Goal: Information Seeking & Learning: Learn about a topic

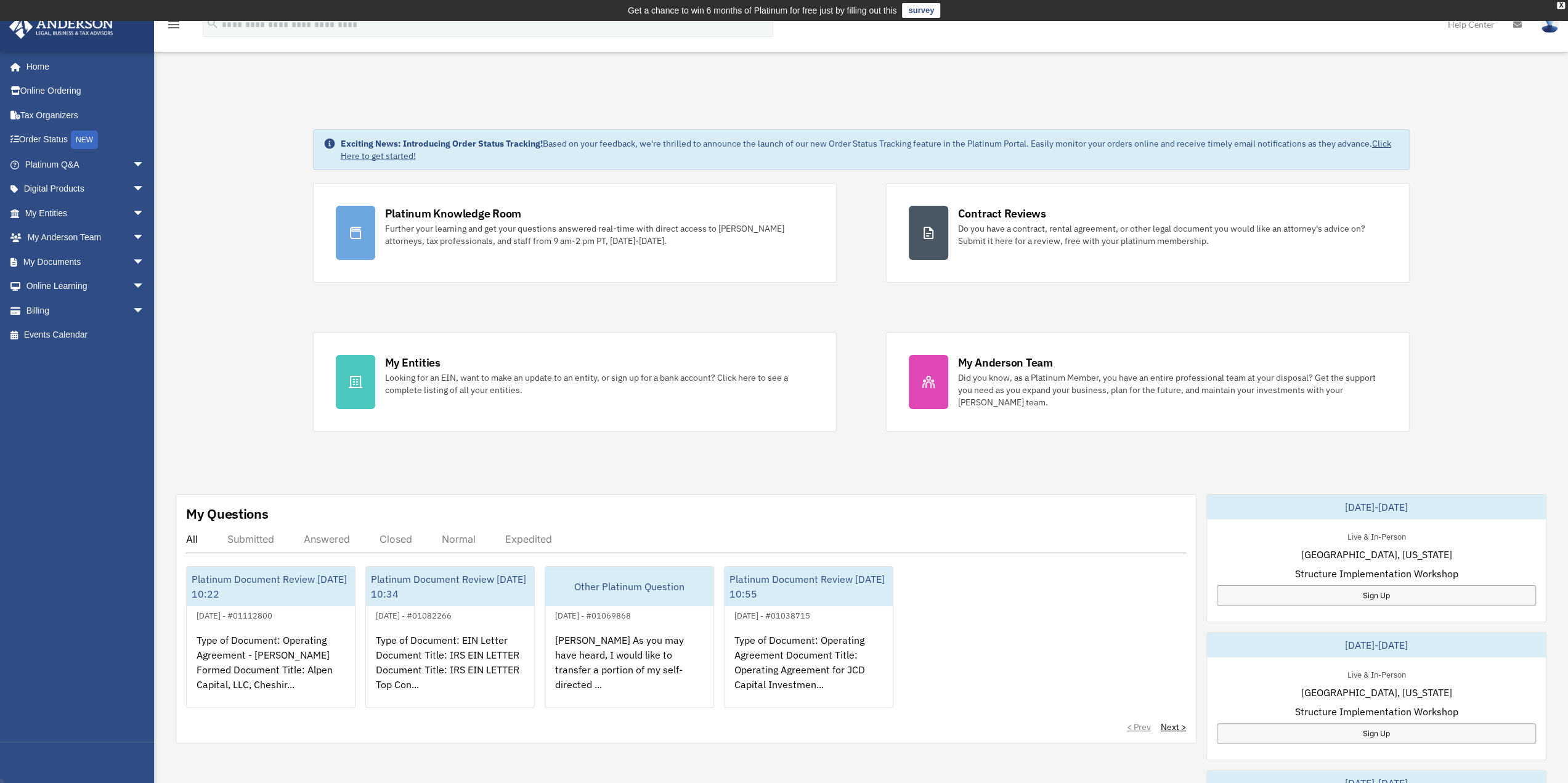
click at [235, 148] on div "Exciting News: Introducing Order Status Tracking! Based on your feedback, we're…" at bounding box center [861, 652] width 1433 height 1107
click at [134, 163] on span "arrow_drop_down" at bounding box center [144, 165] width 24 height 25
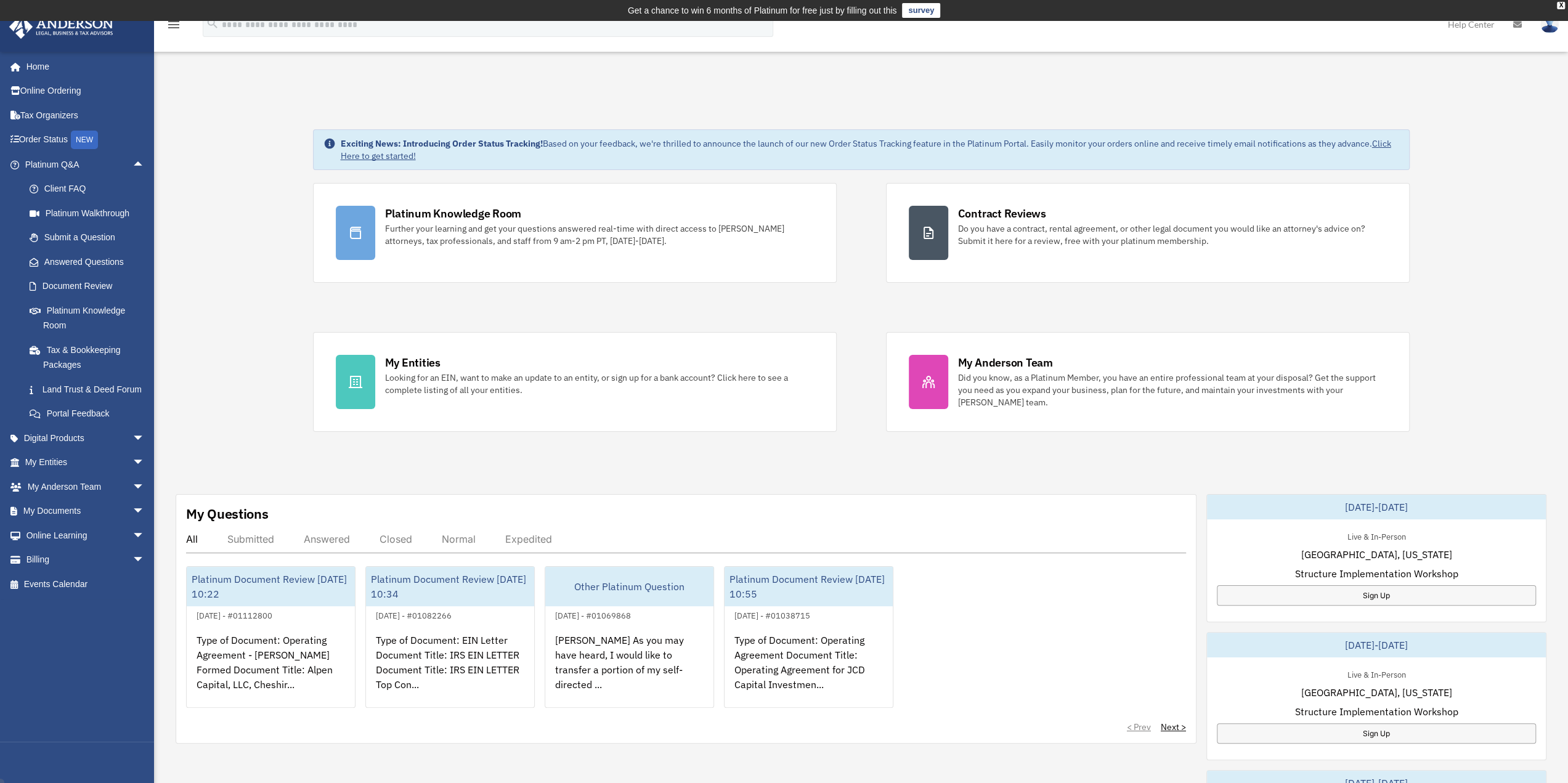
click at [199, 196] on div "Exciting News: Introducing Order Status Tracking! Based on your feedback, we're…" at bounding box center [861, 652] width 1433 height 1107
click at [133, 475] on span "arrow_drop_down" at bounding box center [144, 463] width 24 height 25
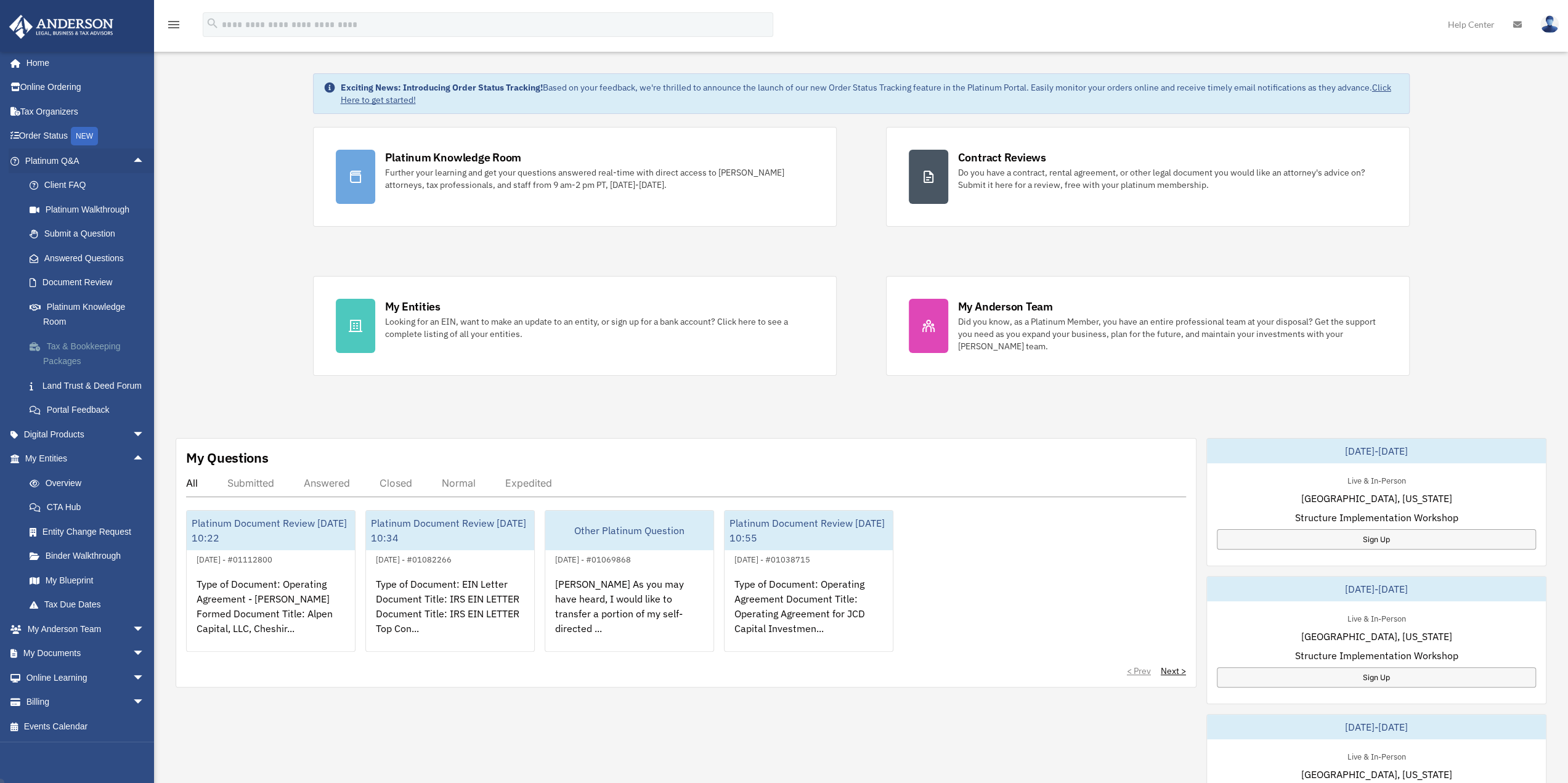
scroll to position [123, 0]
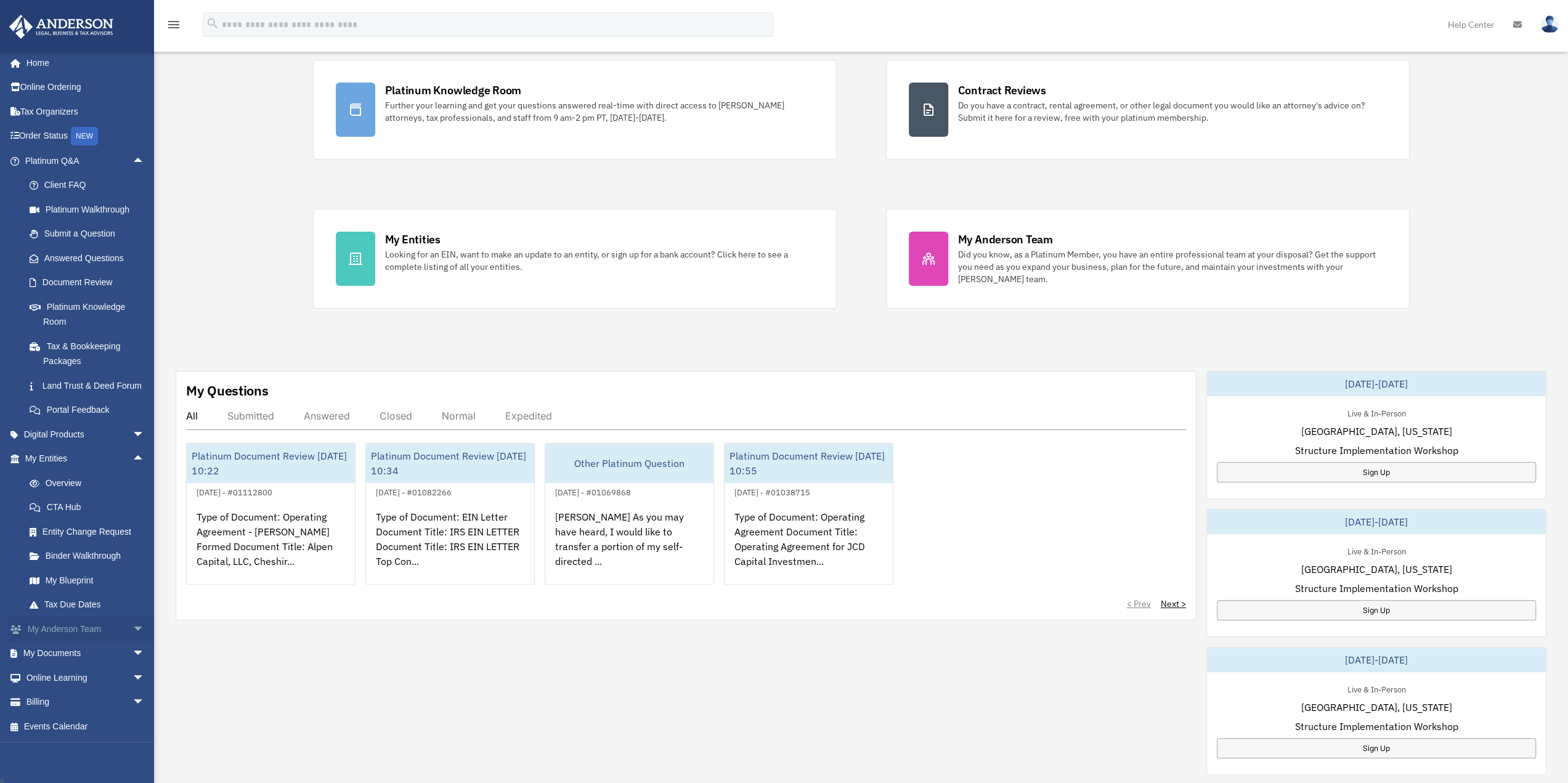
click at [133, 635] on span "arrow_drop_down" at bounding box center [144, 629] width 24 height 25
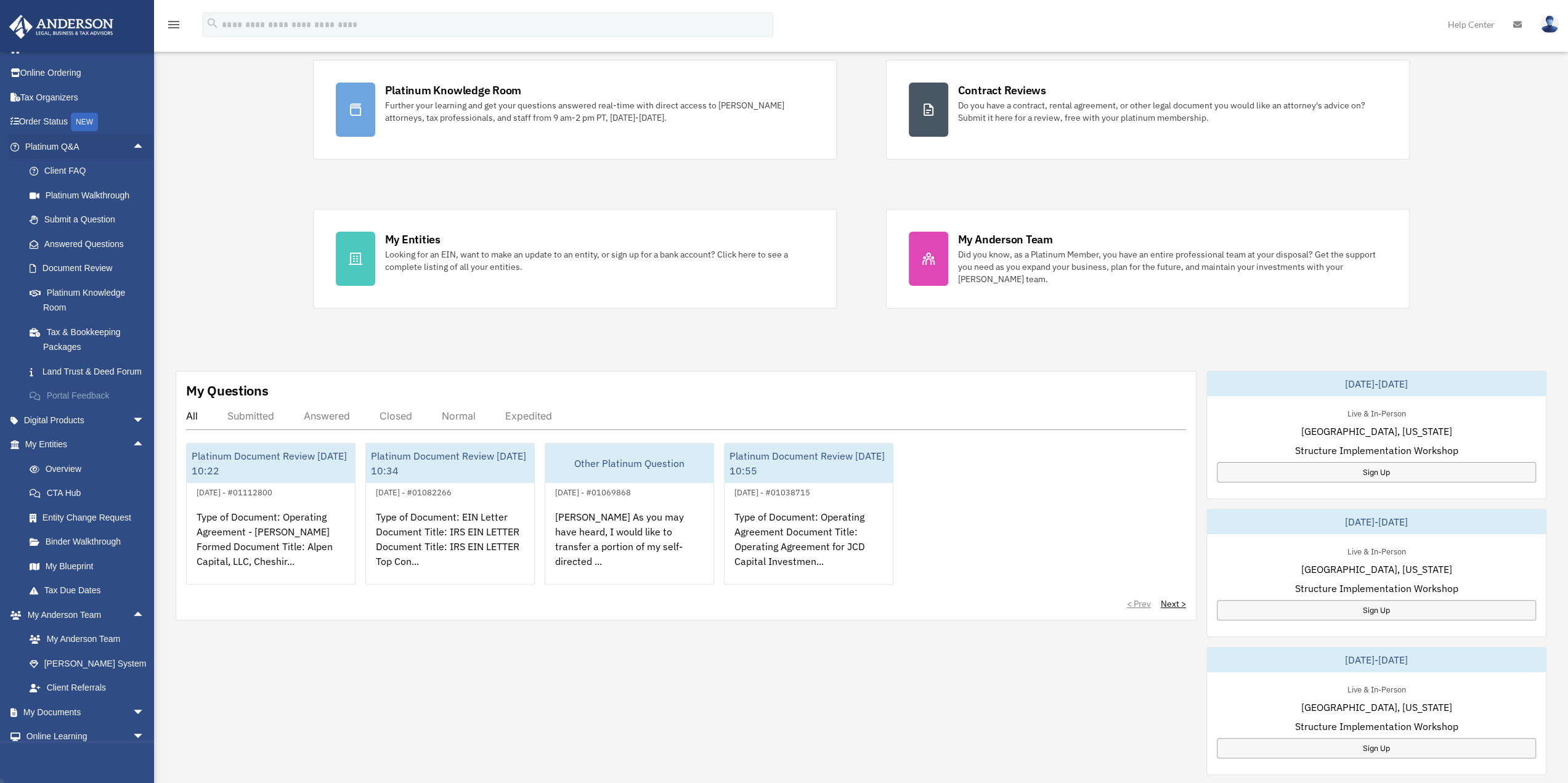
scroll to position [91, 0]
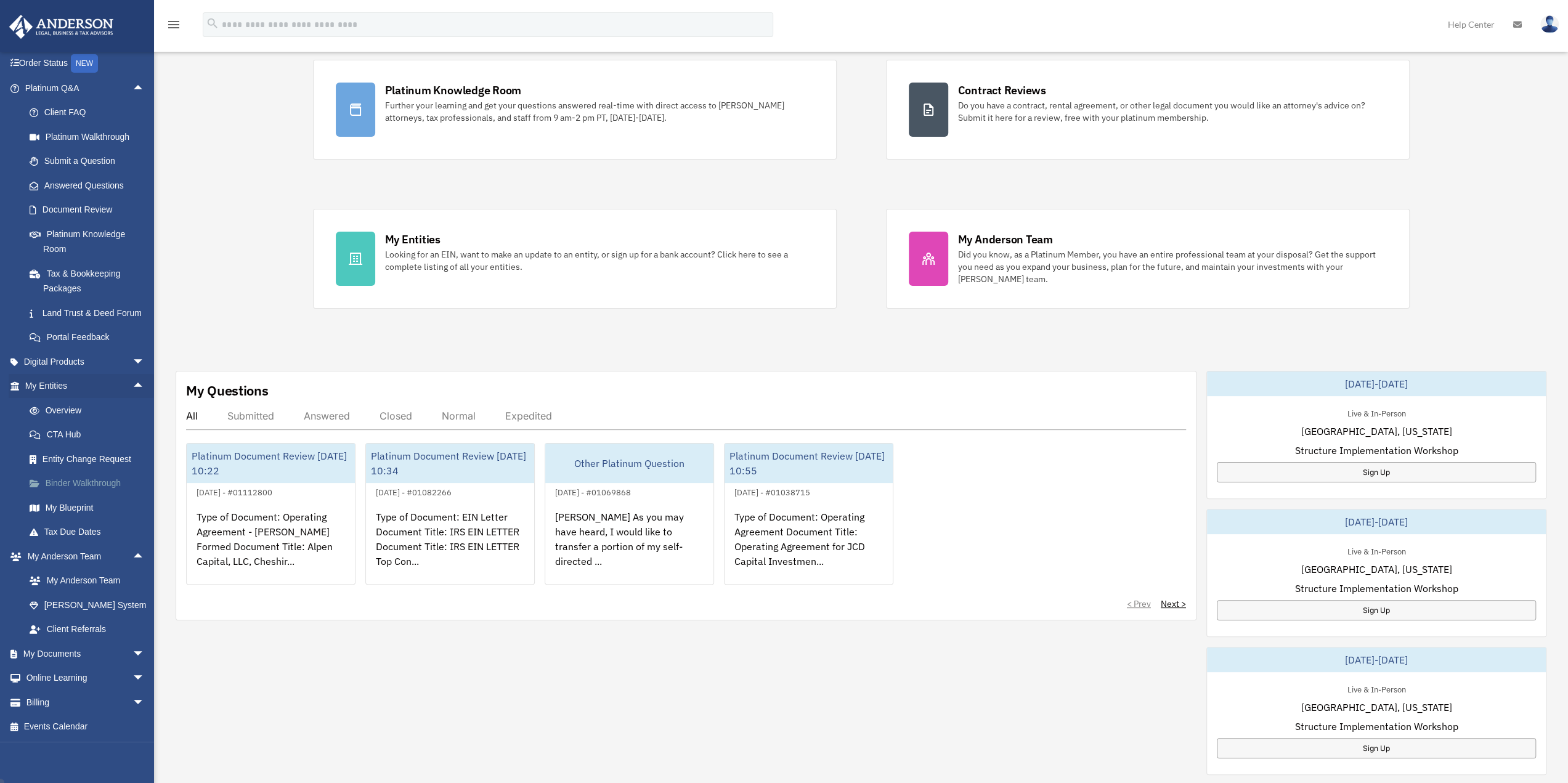
click at [68, 483] on link "Binder Walkthrough" at bounding box center [90, 483] width 146 height 24
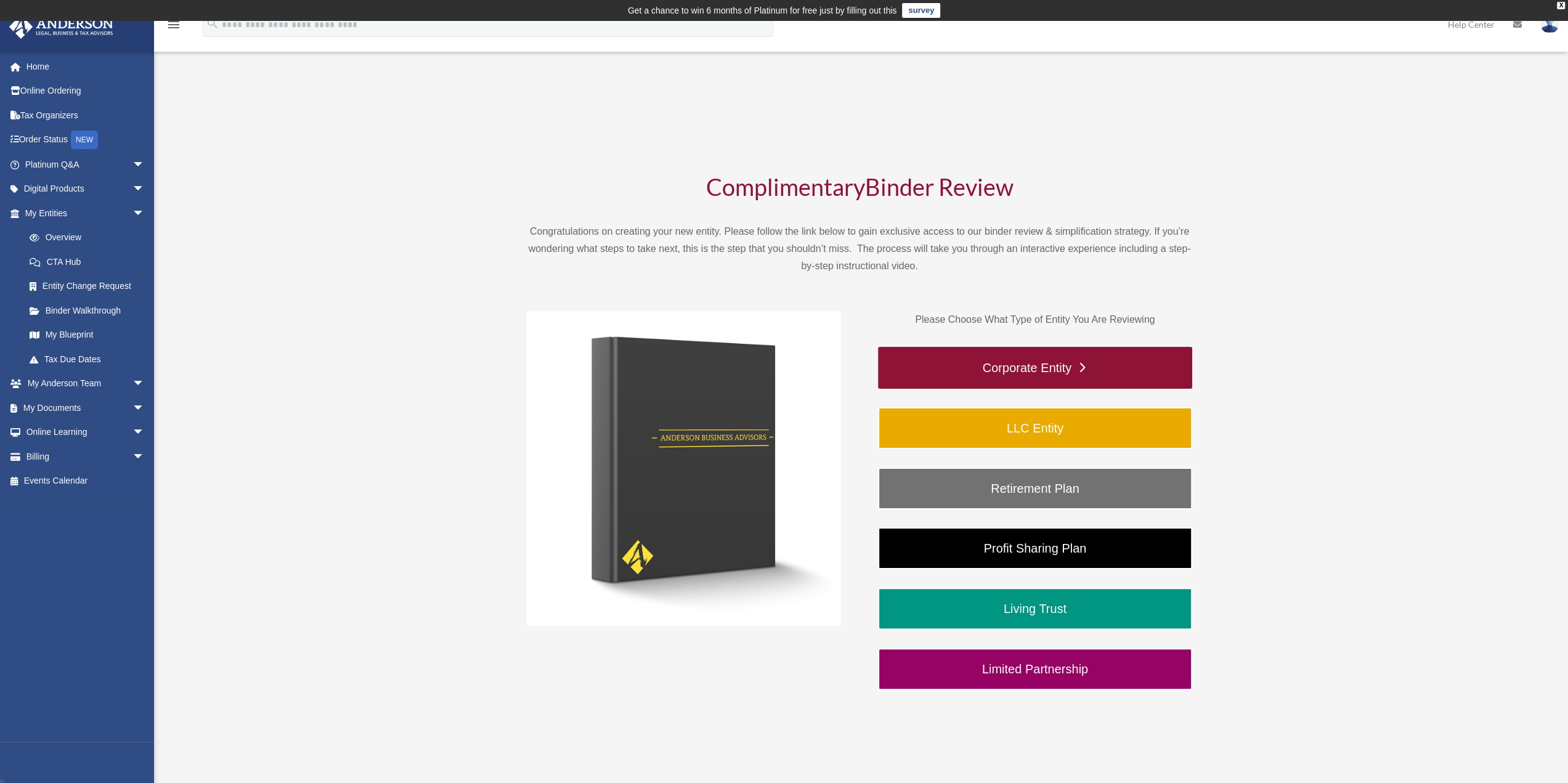
click at [1083, 365] on link "Corporate Entity" at bounding box center [1035, 368] width 315 height 42
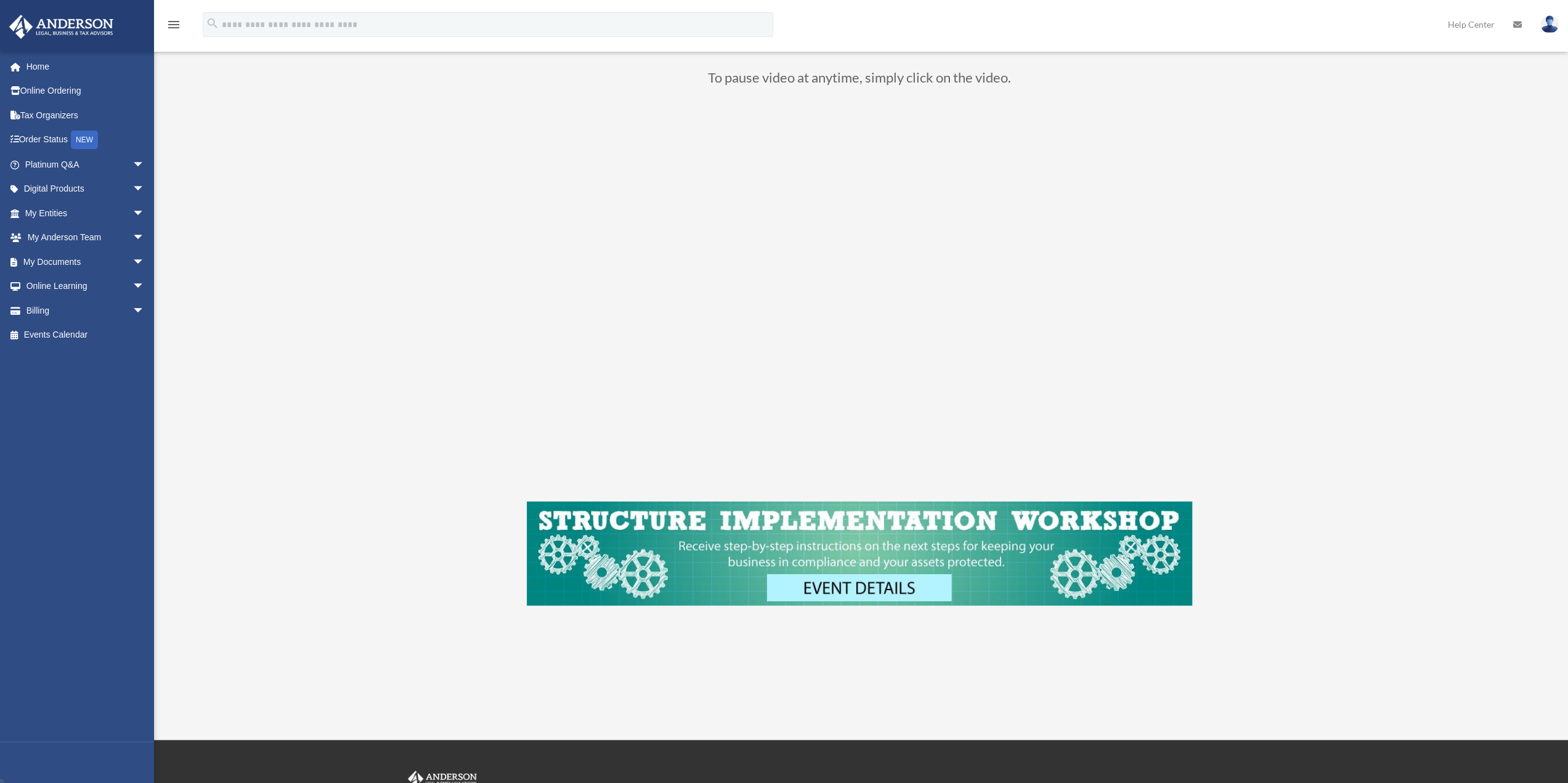
scroll to position [246, 0]
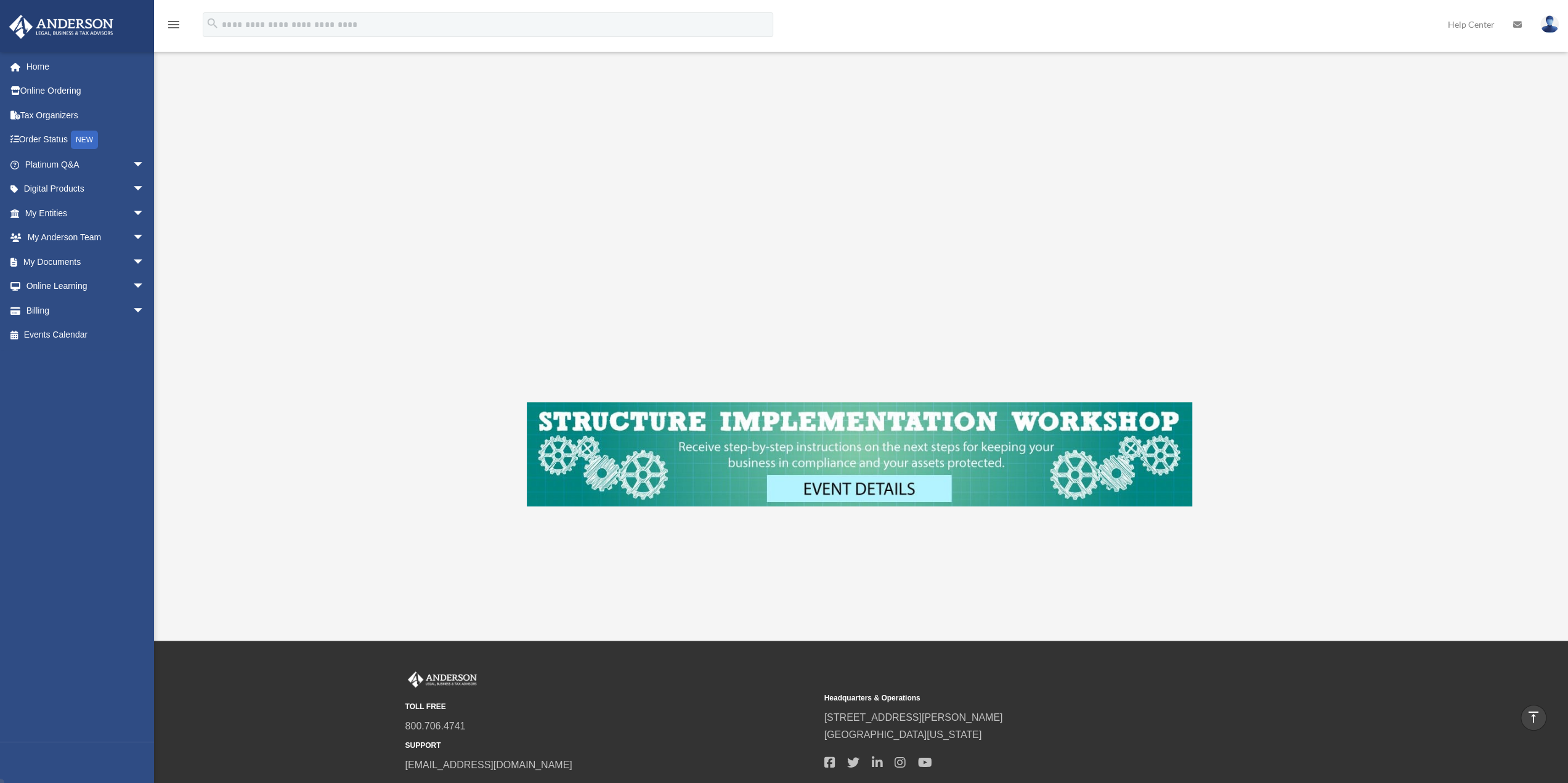
click at [1267, 405] on div "Corporate Entity To pause video at anytime, simply click on the video." at bounding box center [860, 218] width 921 height 690
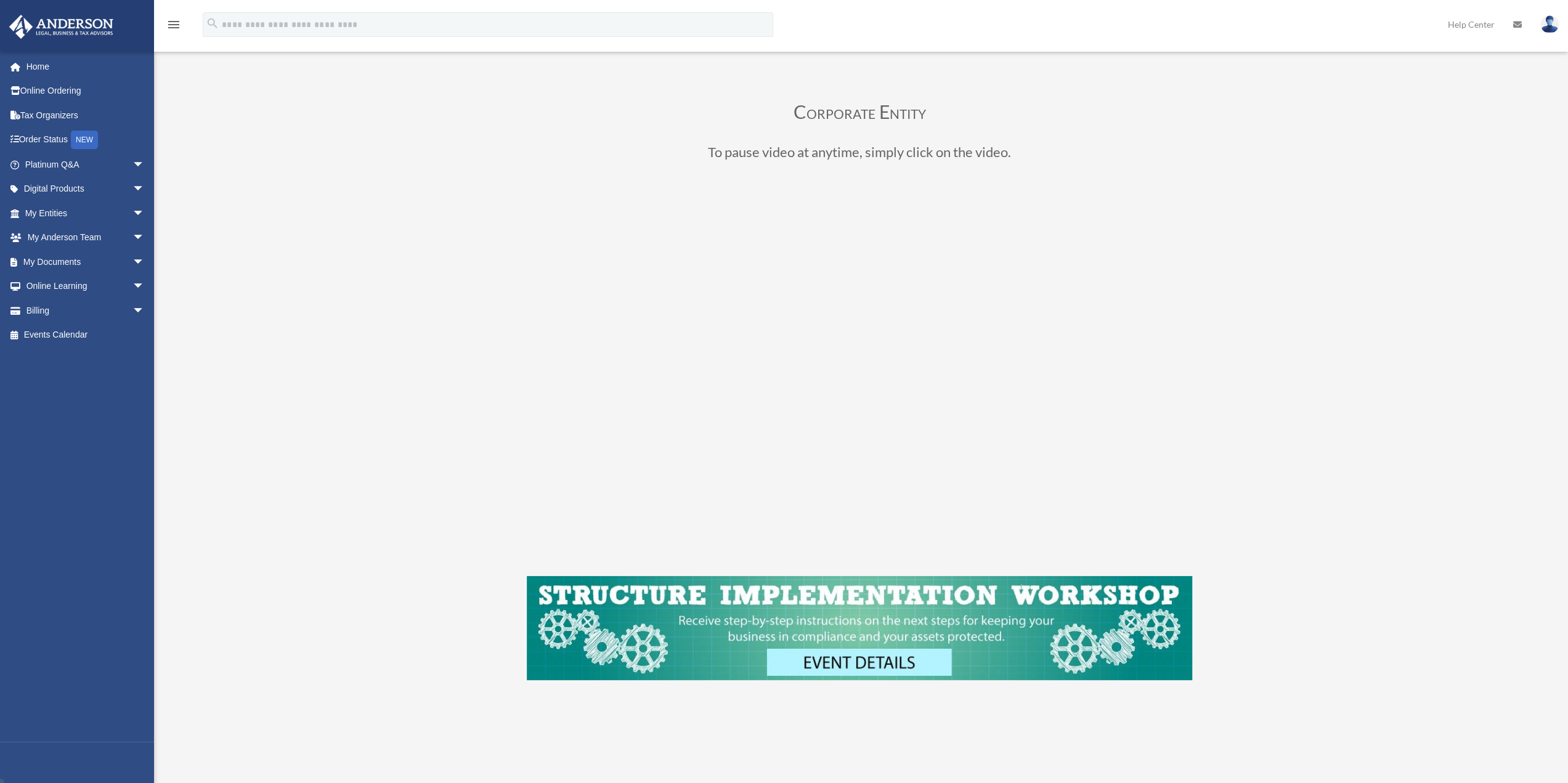
scroll to position [123, 0]
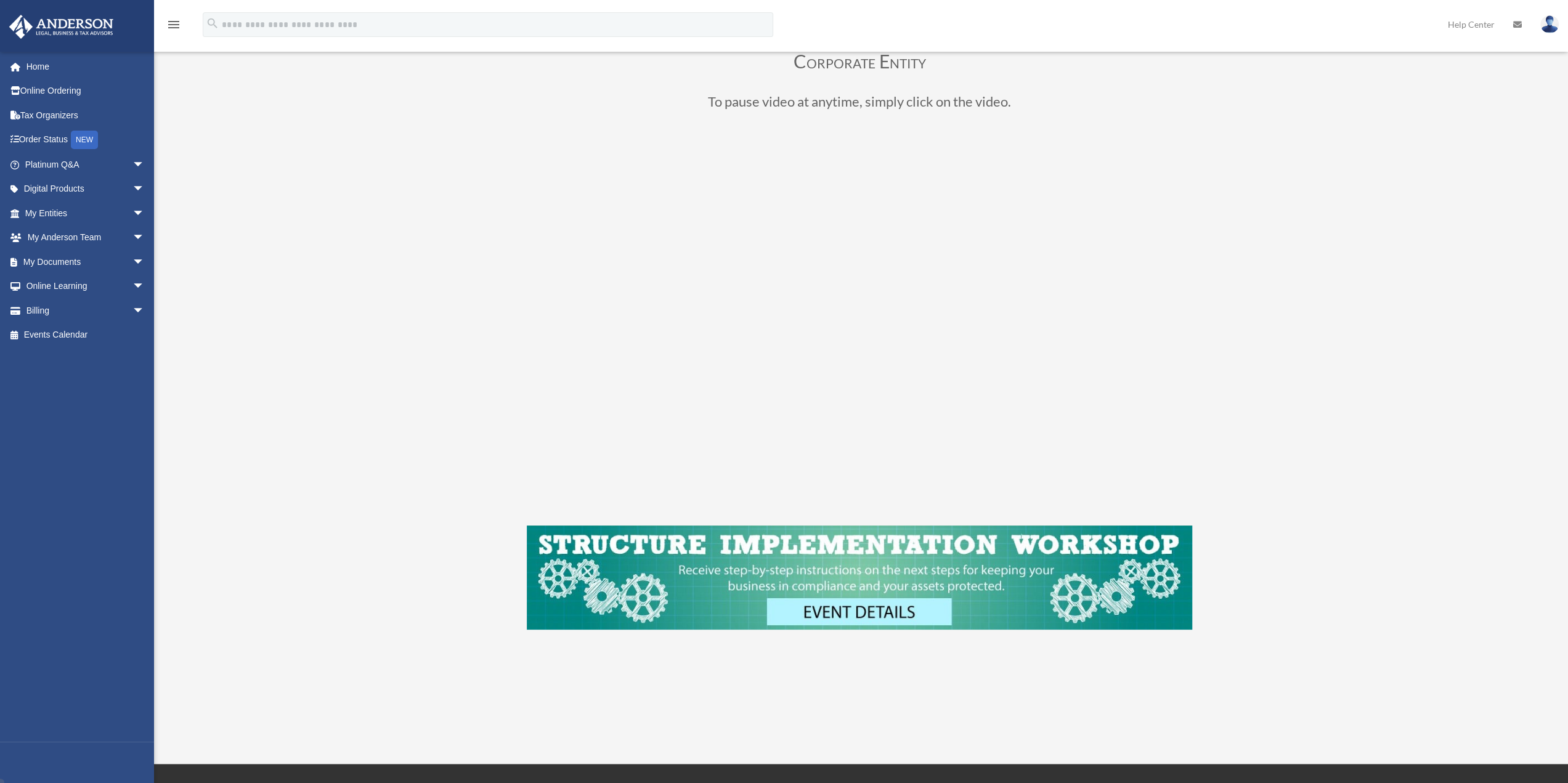
click at [303, 183] on div "Binder Review Corporate Entity bob.apples@andersonadvisors.com Sign Out bob.app…" at bounding box center [784, 331] width 1568 height 741
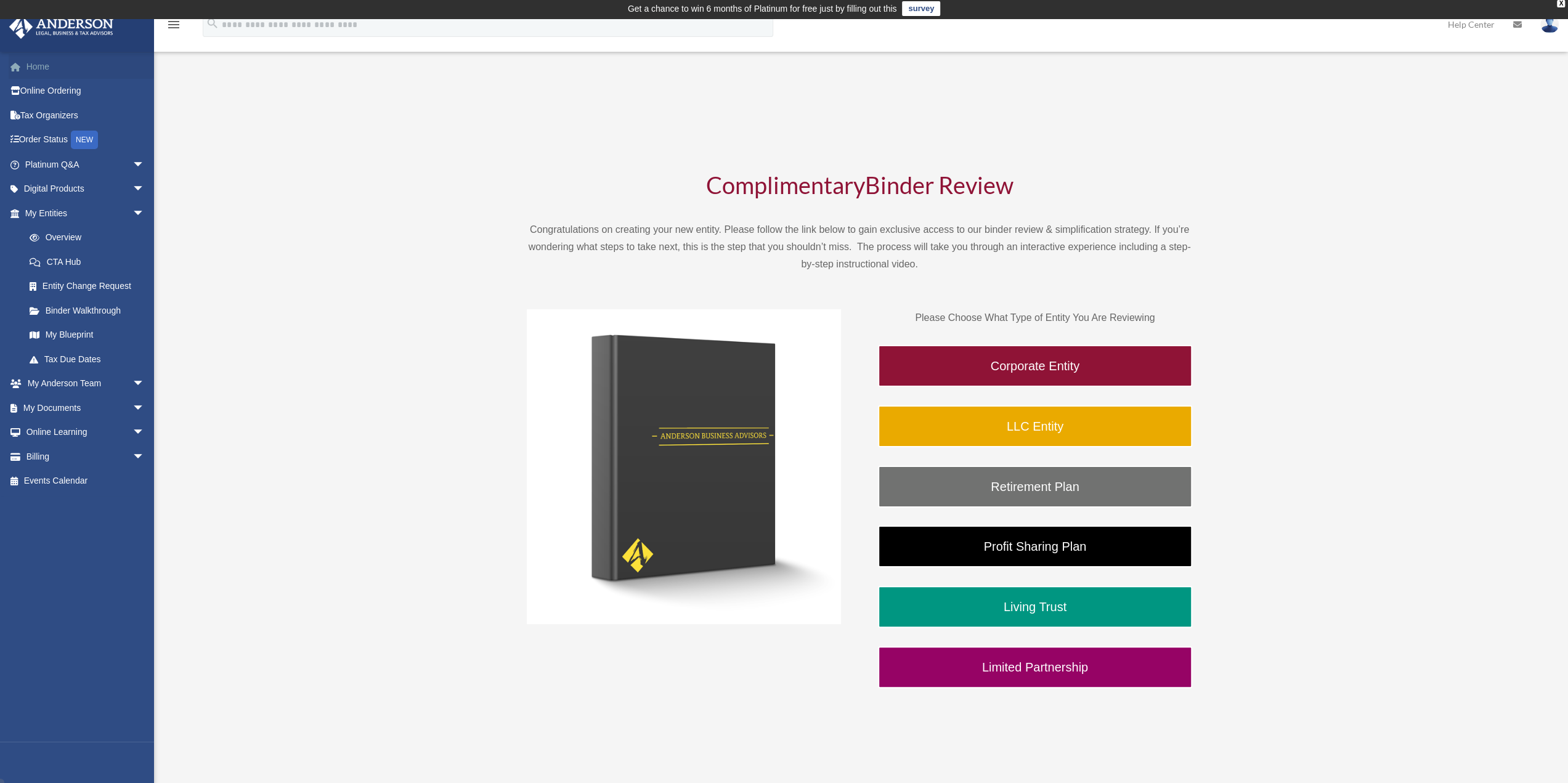
click at [32, 65] on link "Home" at bounding box center [86, 66] width 155 height 24
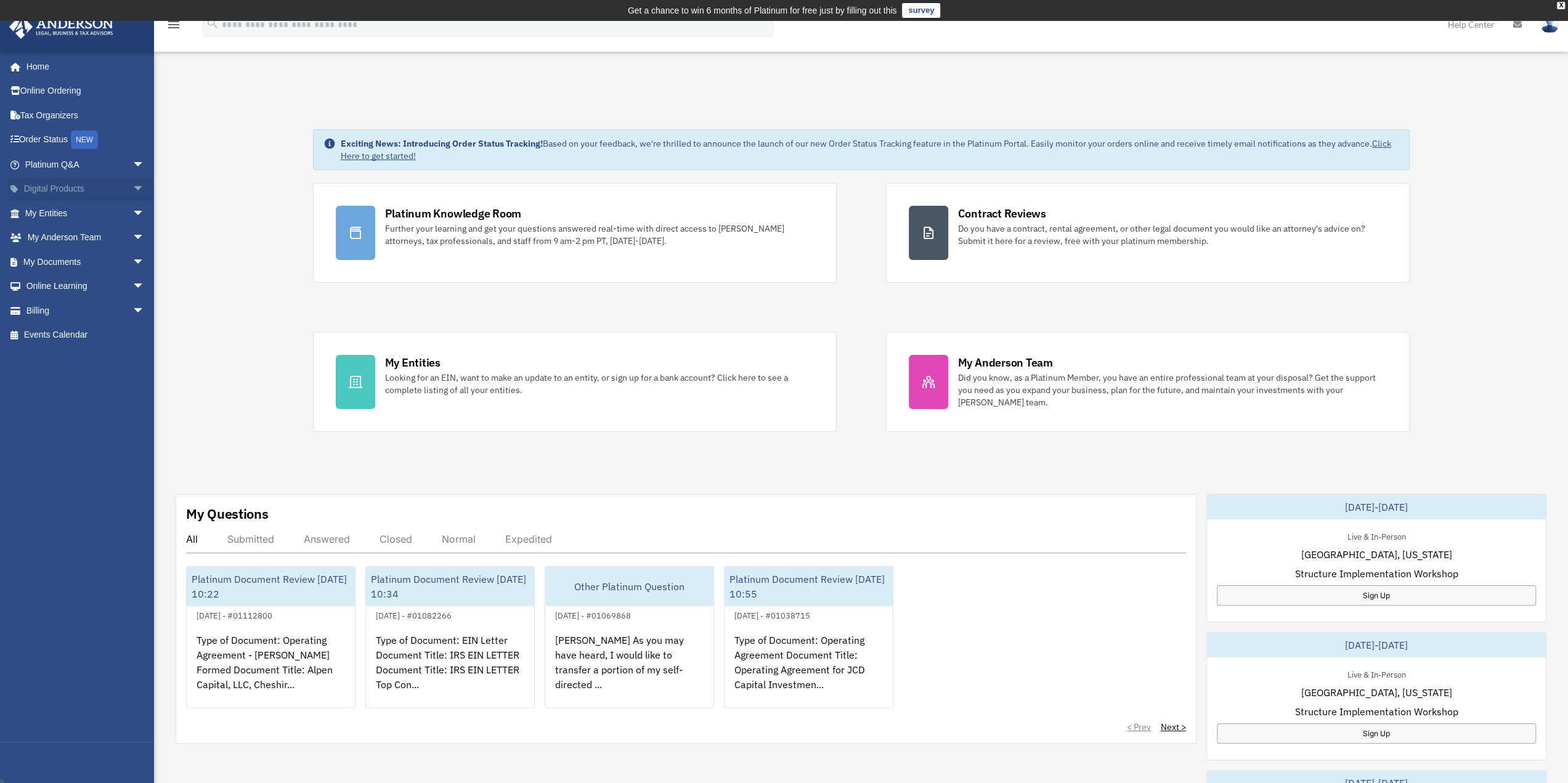
click at [137, 192] on span "arrow_drop_down" at bounding box center [144, 189] width 24 height 25
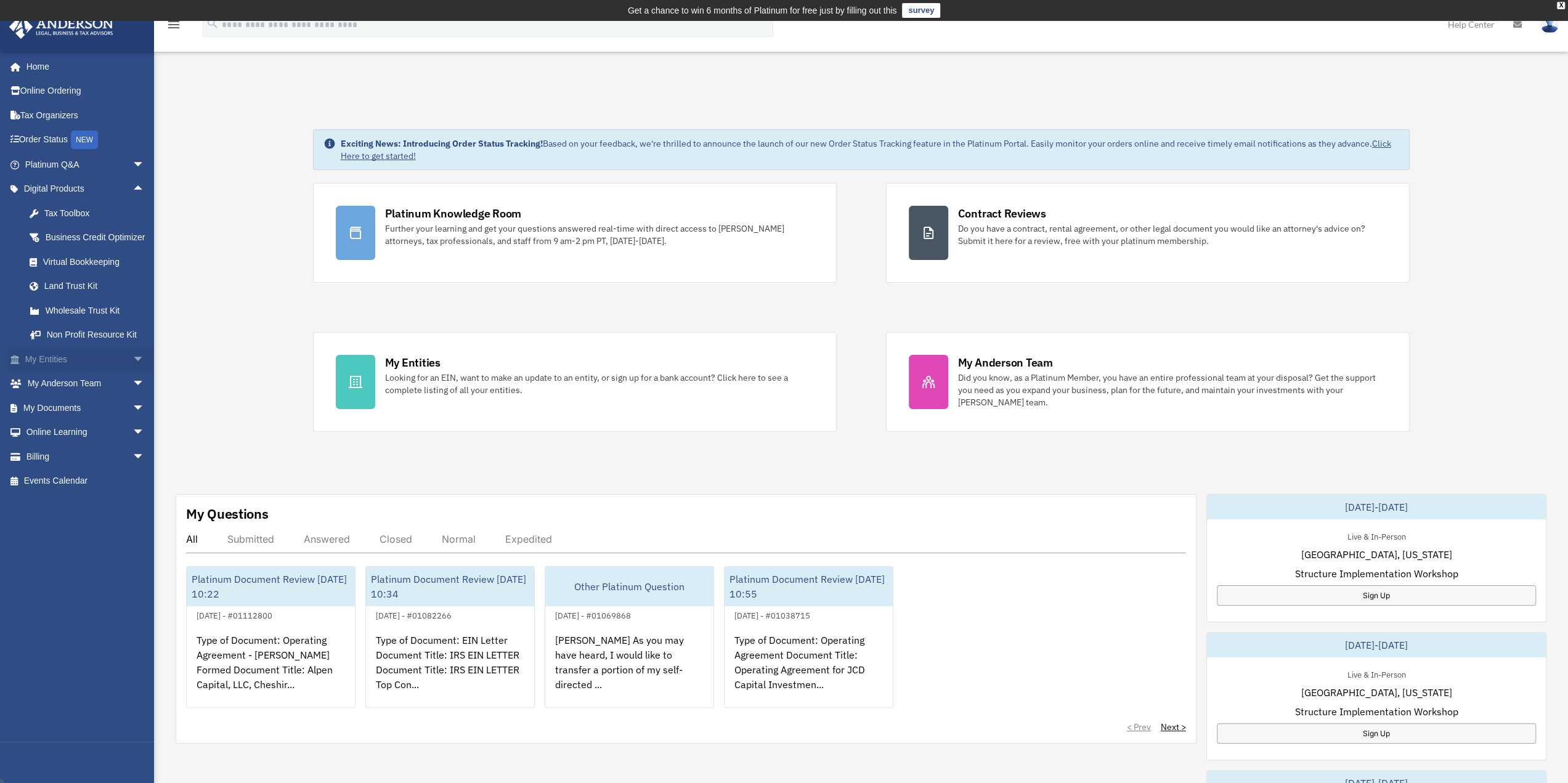
click at [133, 369] on span "arrow_drop_down" at bounding box center [144, 359] width 24 height 25
click at [133, 561] on span "arrow_drop_down" at bounding box center [144, 554] width 24 height 25
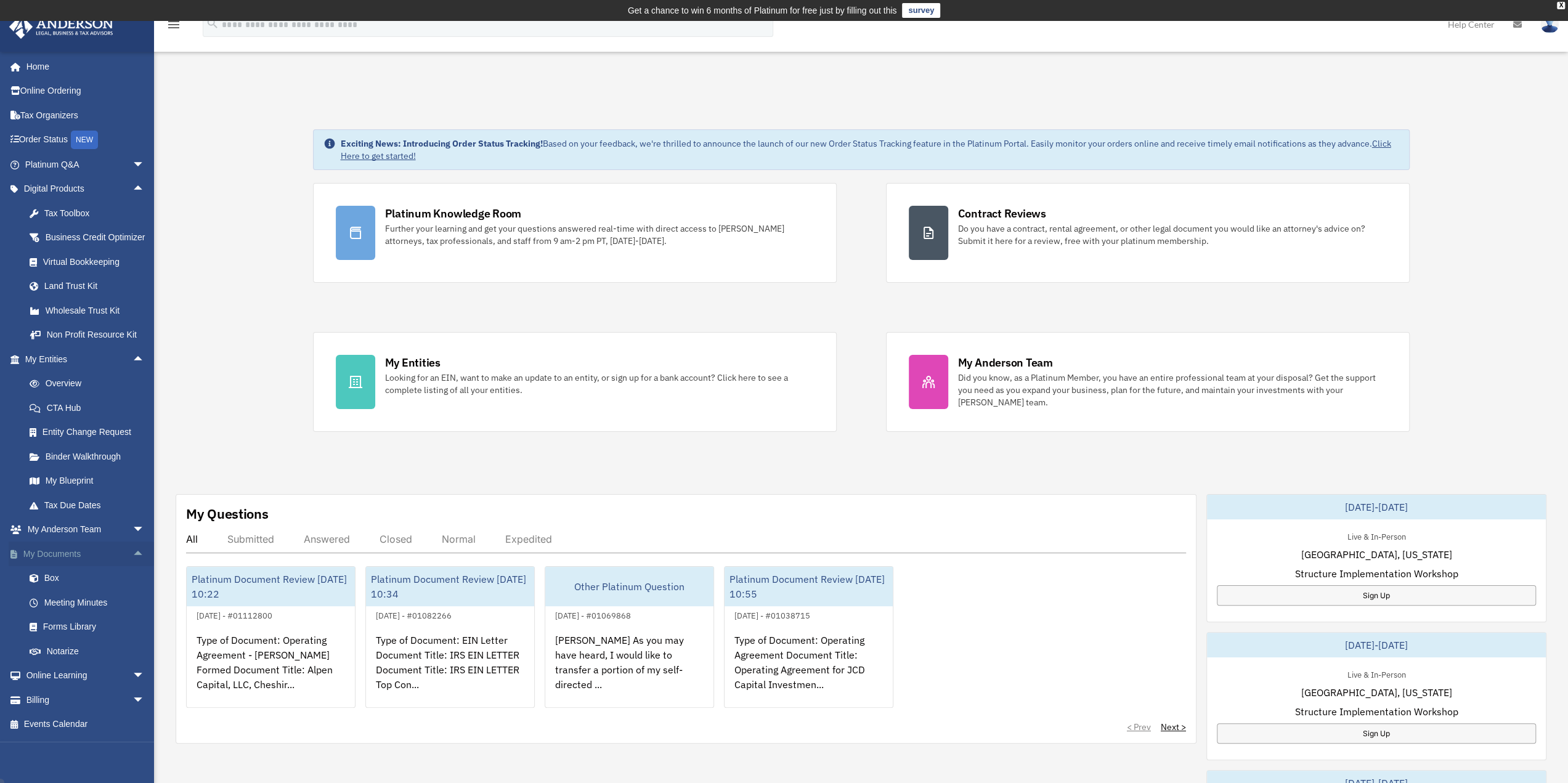
scroll to position [13, 0]
click at [86, 606] on link "Meeting Minutes" at bounding box center [90, 602] width 146 height 24
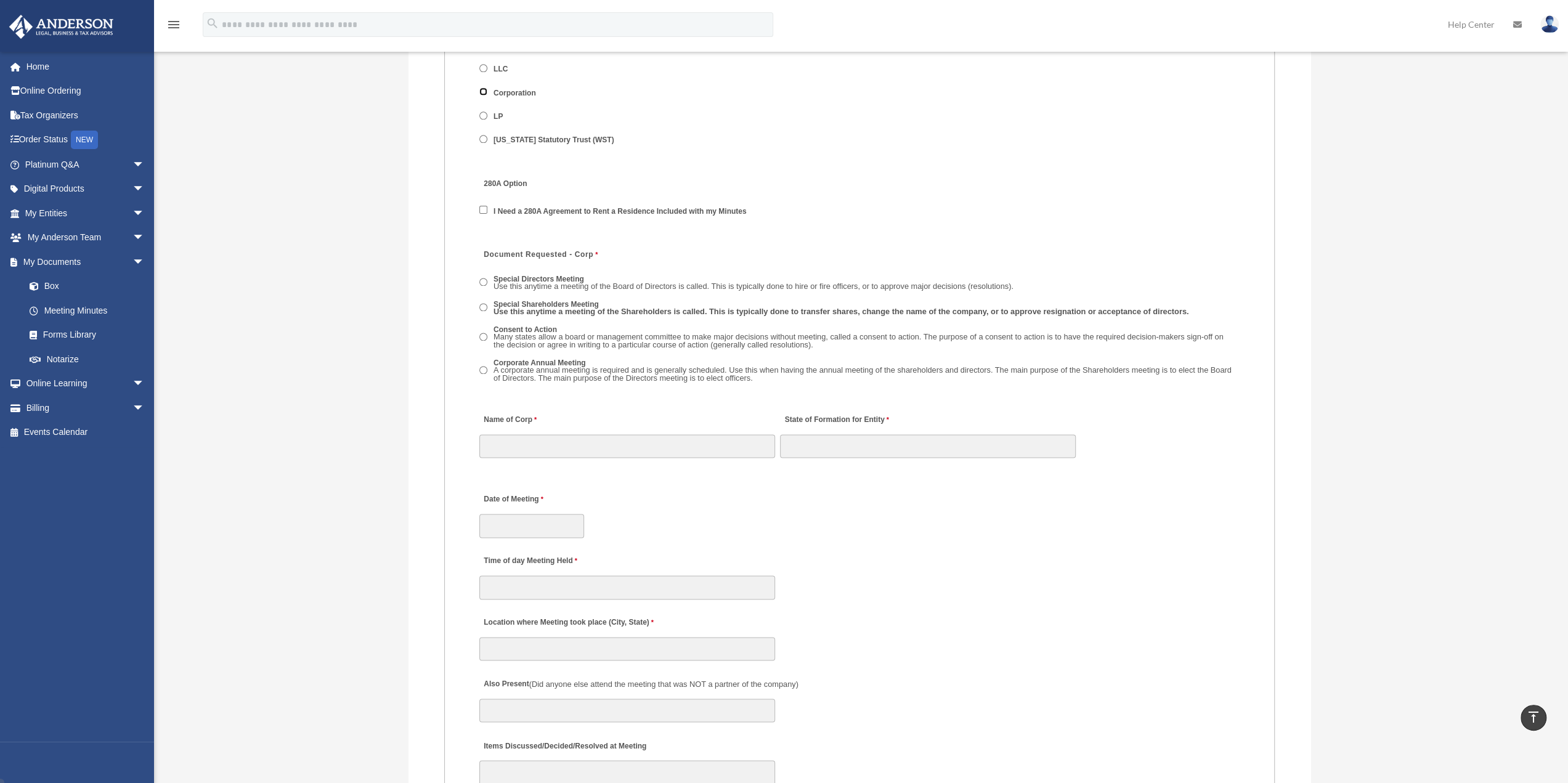
scroll to position [1622, 0]
drag, startPoint x: 361, startPoint y: 230, endPoint x: 369, endPoint y: 216, distance: 16.1
click at [365, 222] on div "Meeting Minutes Form [PERSON_NAME][EMAIL_ADDRESS][DOMAIN_NAME] Sign Out [PERSON…" at bounding box center [784, 61] width 1568 height 3200
click at [363, 204] on div "Meeting Minutes Form bob.apples@andersonadvisors.com Sign Out bob.apples@anders…" at bounding box center [784, 61] width 1568 height 3200
click at [1056, 168] on div "280A Option I Need a 280A Agreement to Rent a Residence Included with my Minutes" at bounding box center [859, 196] width 763 height 64
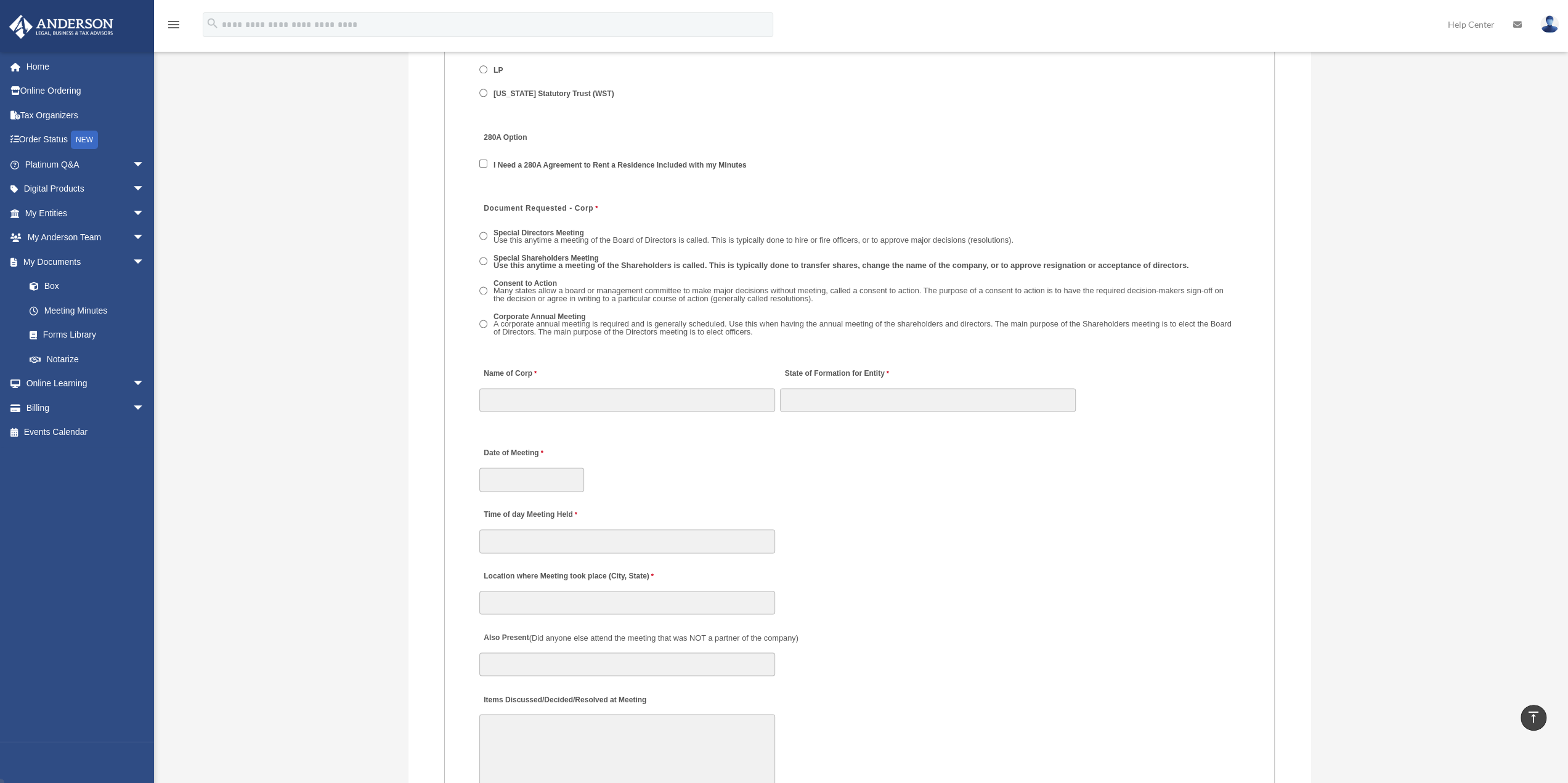
scroll to position [1683, 0]
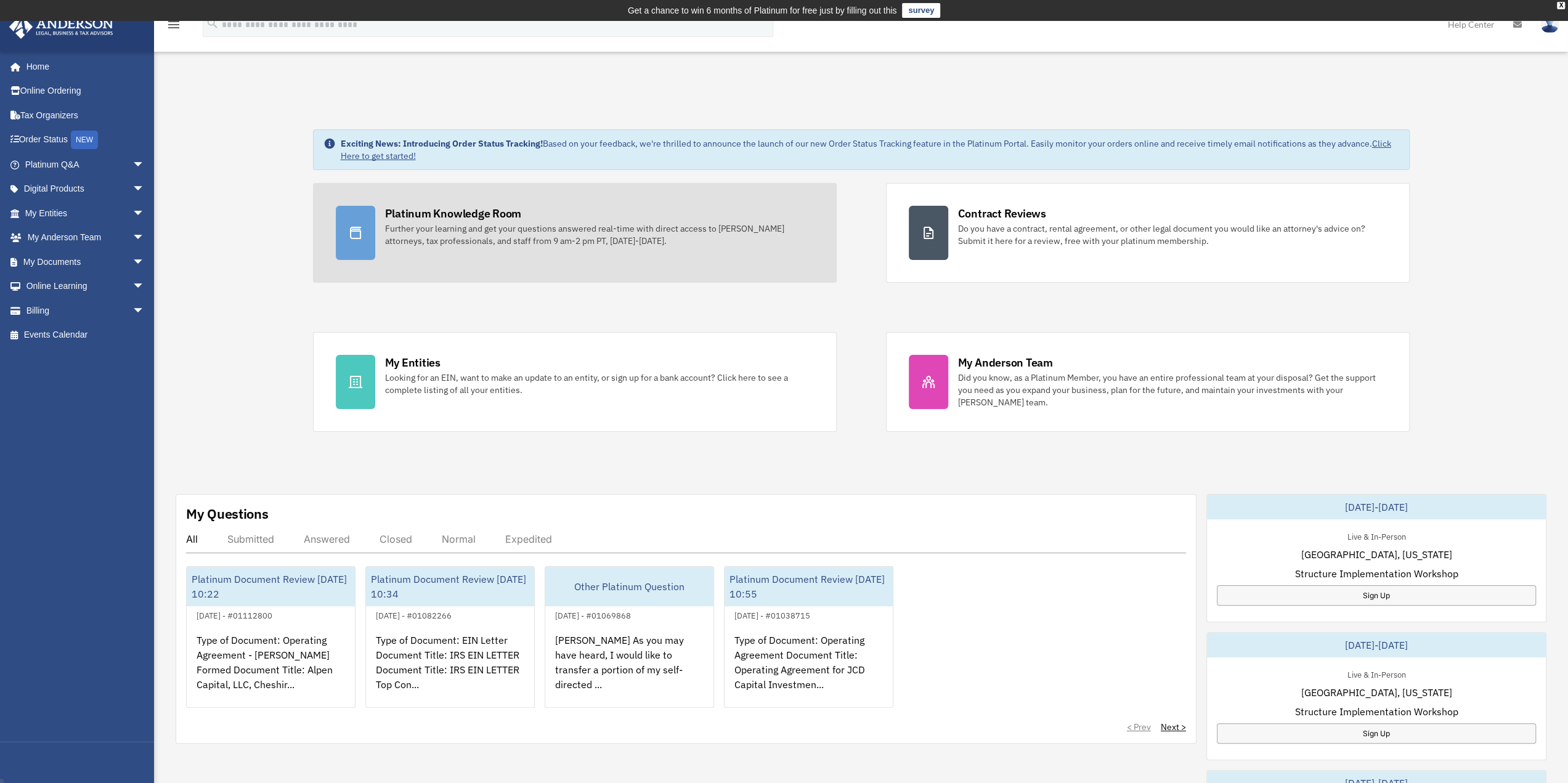
click at [481, 249] on link "Platinum Knowledge Room Further your learning and get your questions answered r…" at bounding box center [575, 233] width 524 height 100
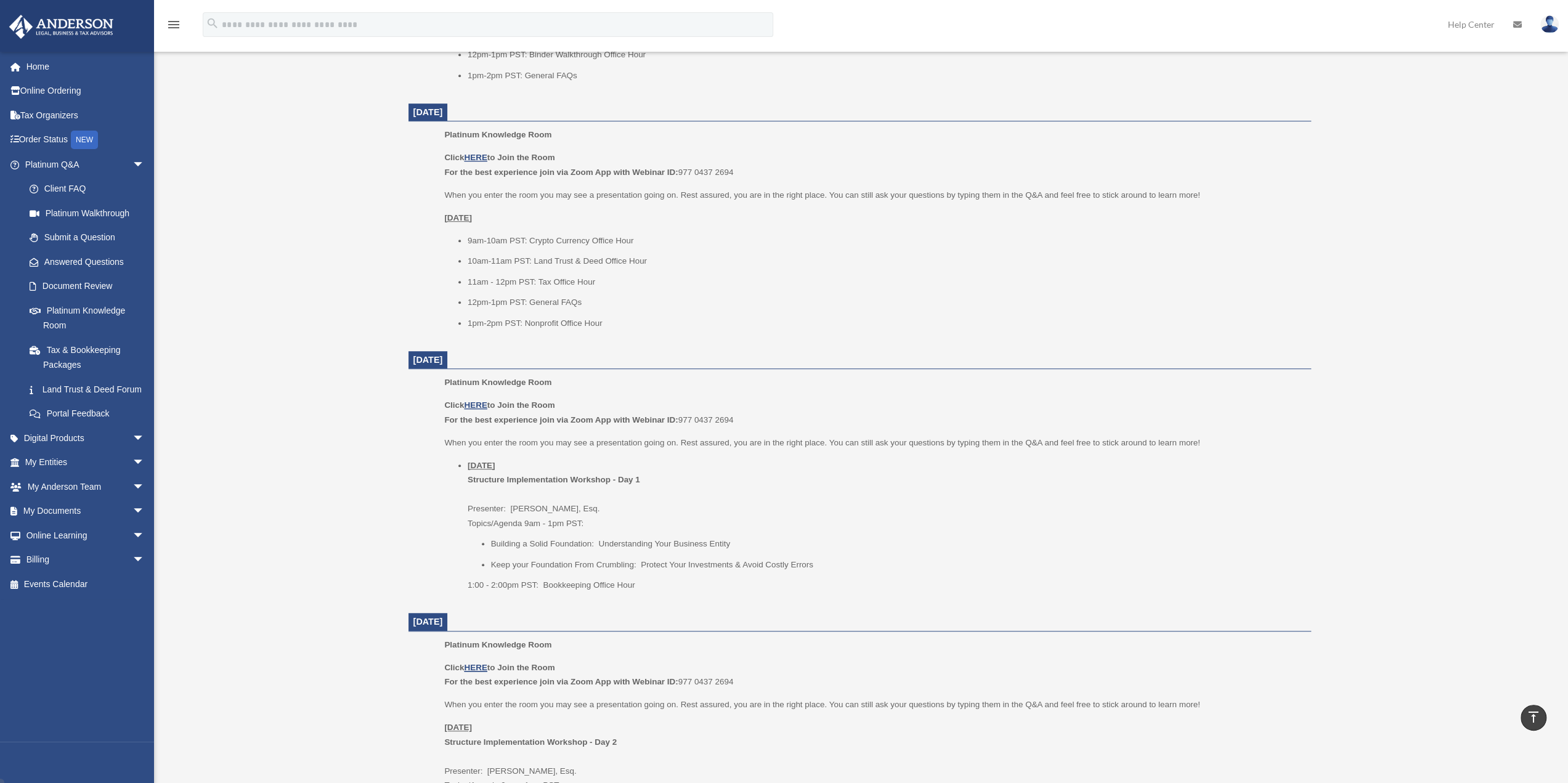
scroll to position [698, 0]
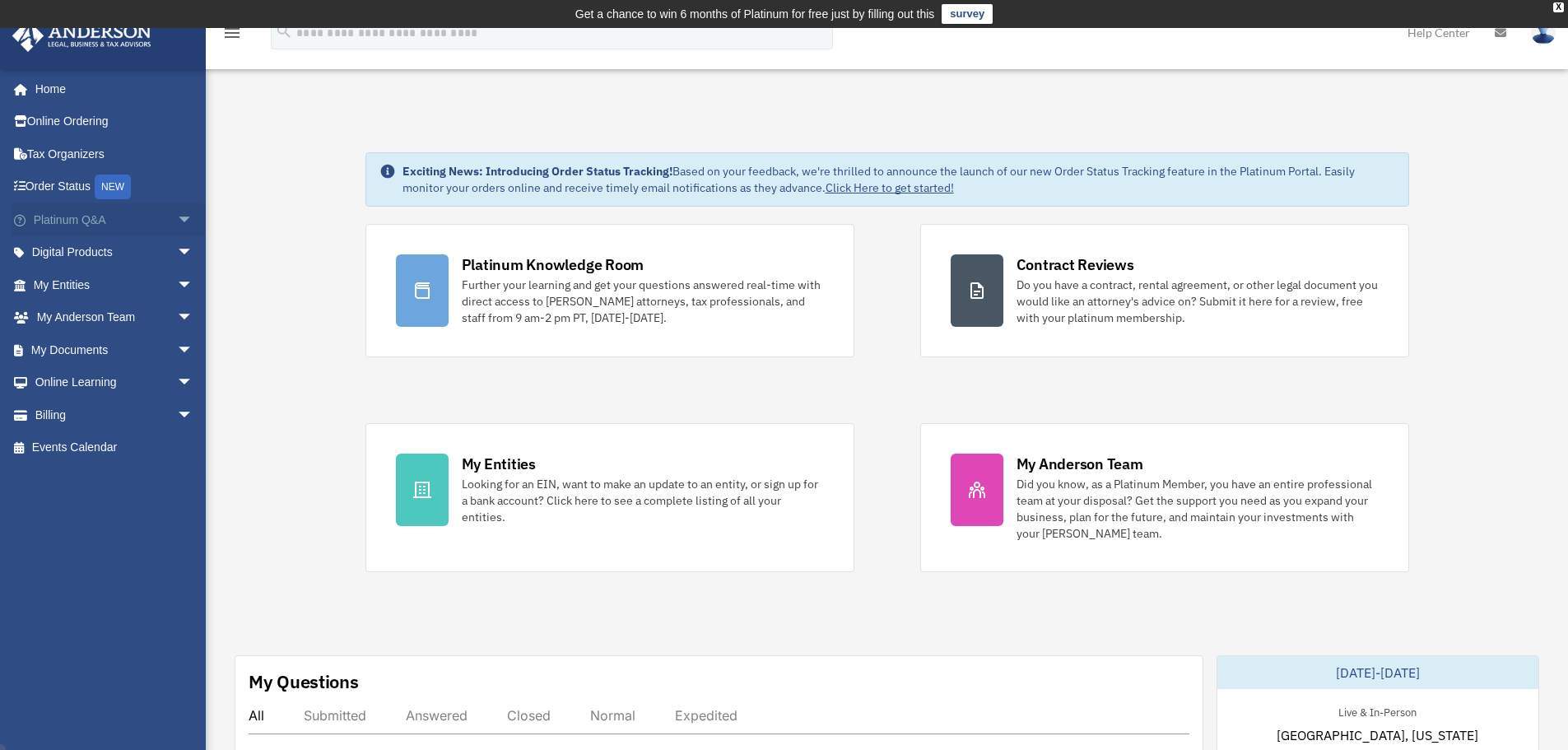
click at [177, 223] on span "arrow_drop_down" at bounding box center [193, 220] width 33 height 33
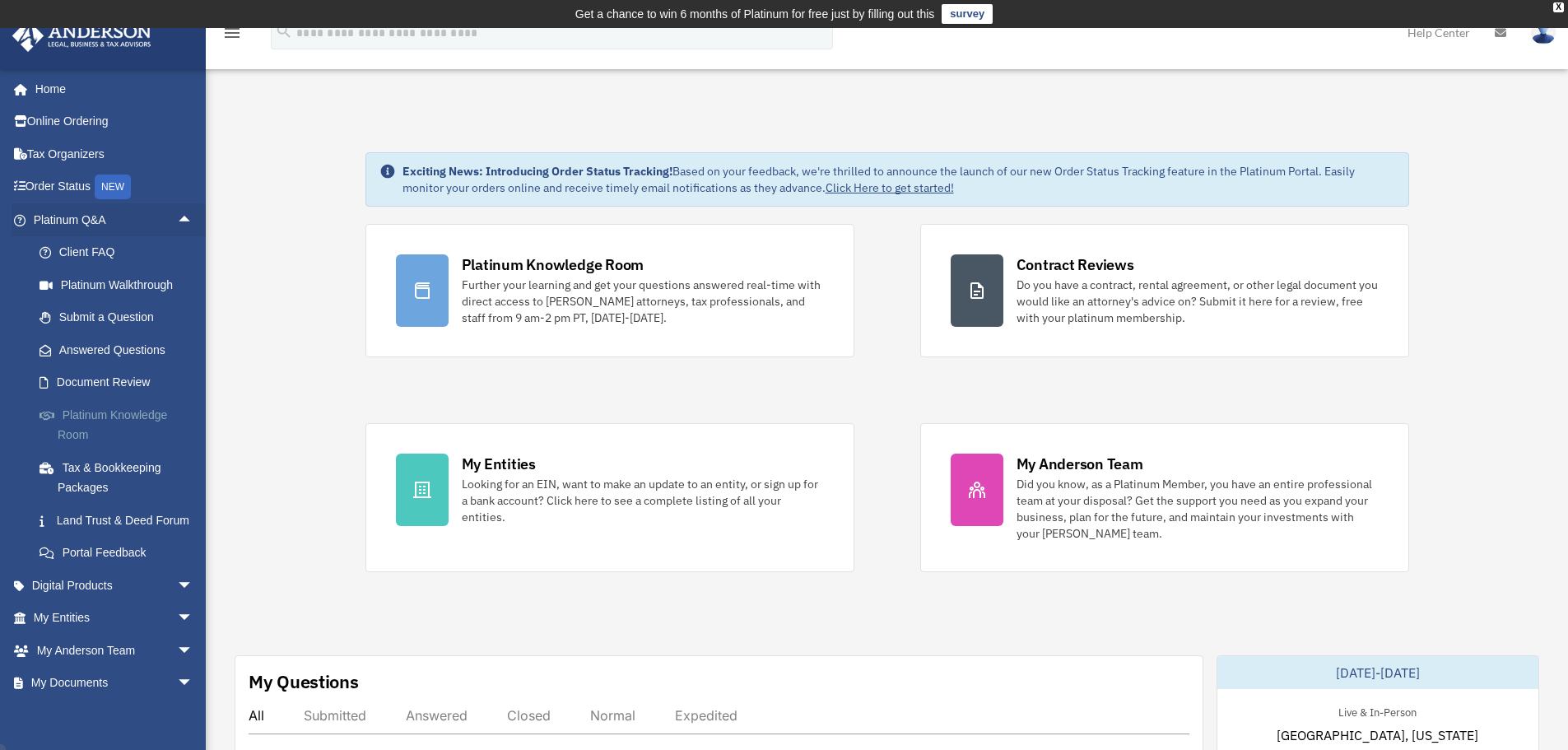
scroll to position [126, 0]
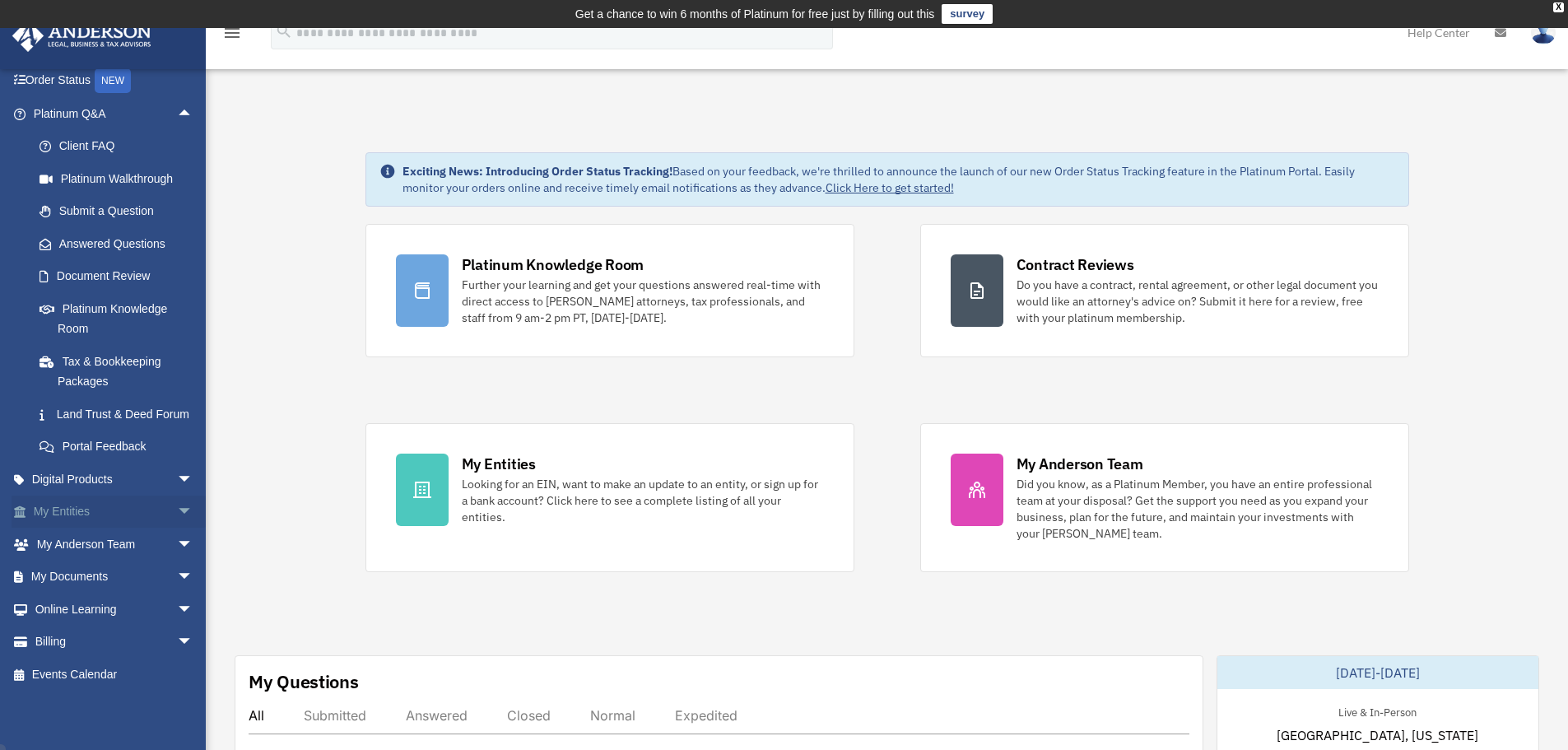
click at [177, 509] on span "arrow_drop_down" at bounding box center [193, 513] width 33 height 33
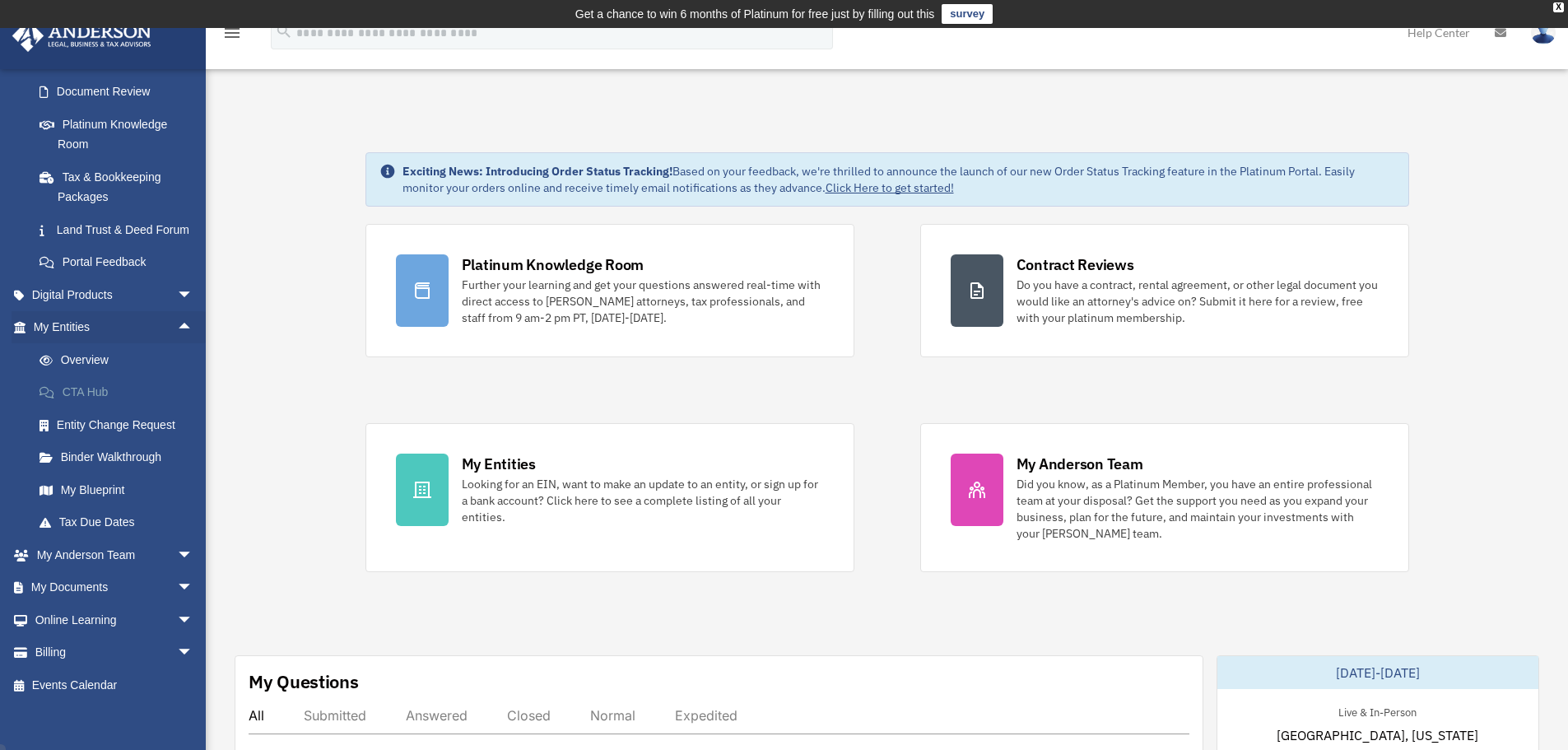
scroll to position [321, 0]
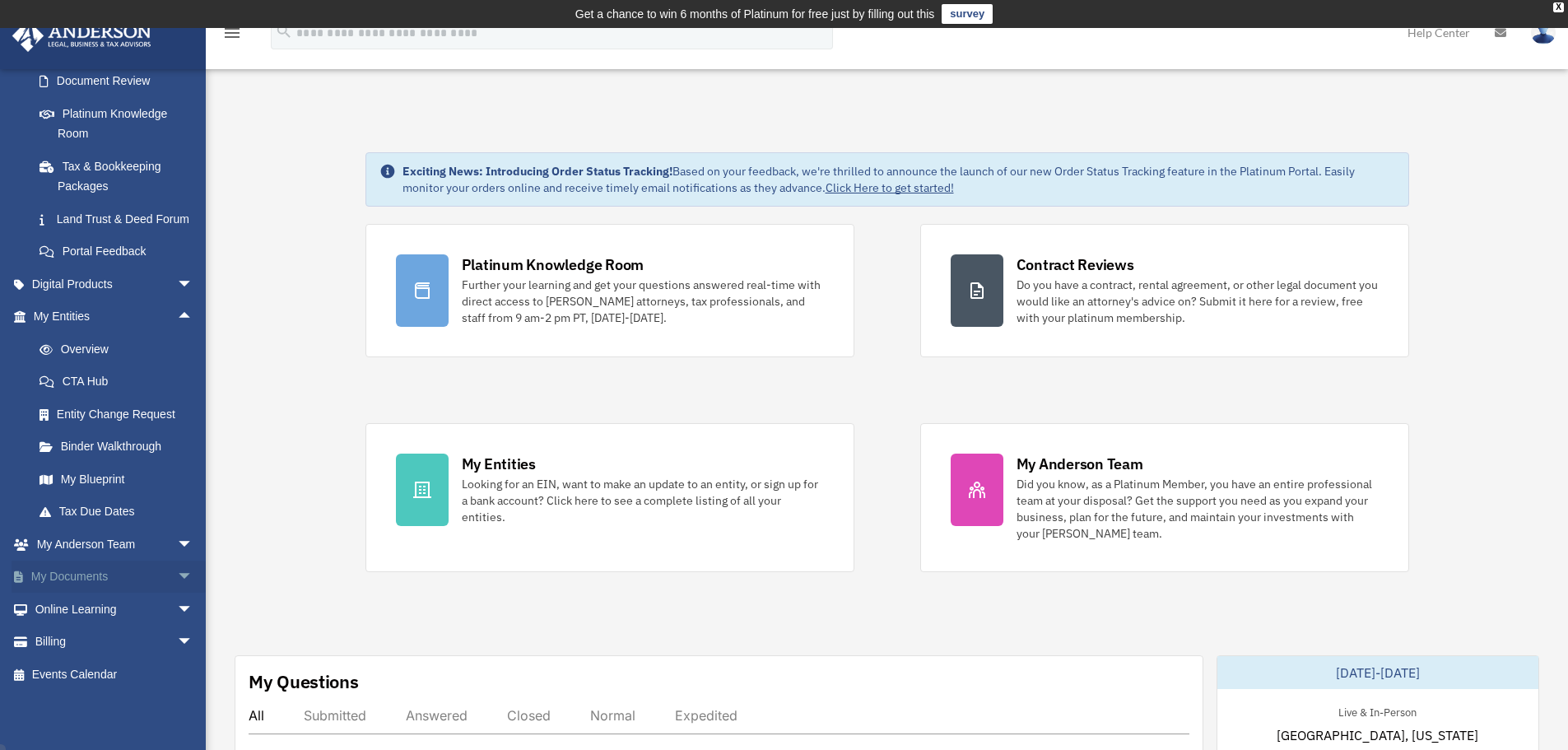
click at [177, 578] on span "arrow_drop_down" at bounding box center [193, 577] width 33 height 33
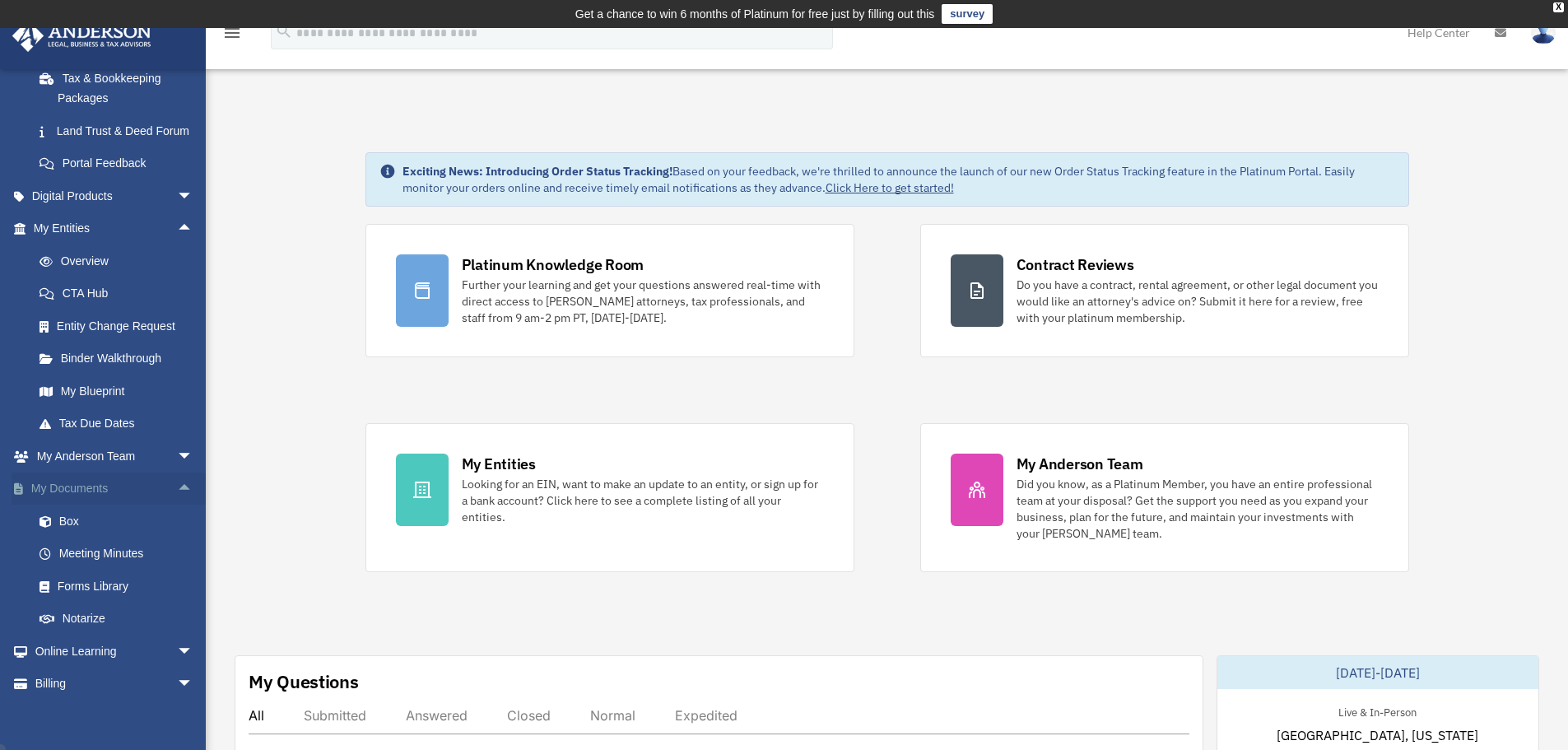
scroll to position [451, 0]
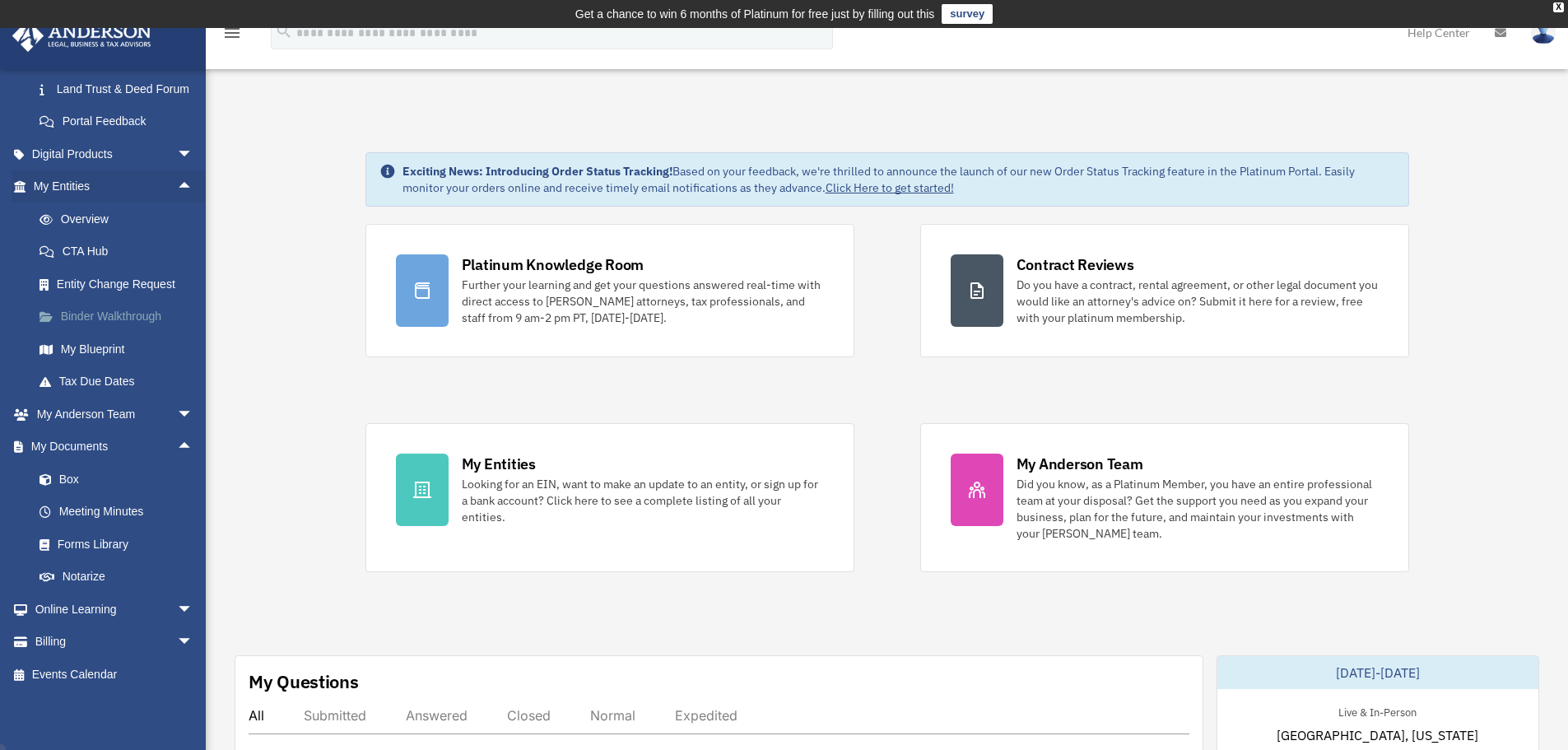
click at [124, 318] on link "Binder Walkthrough" at bounding box center [120, 316] width 195 height 33
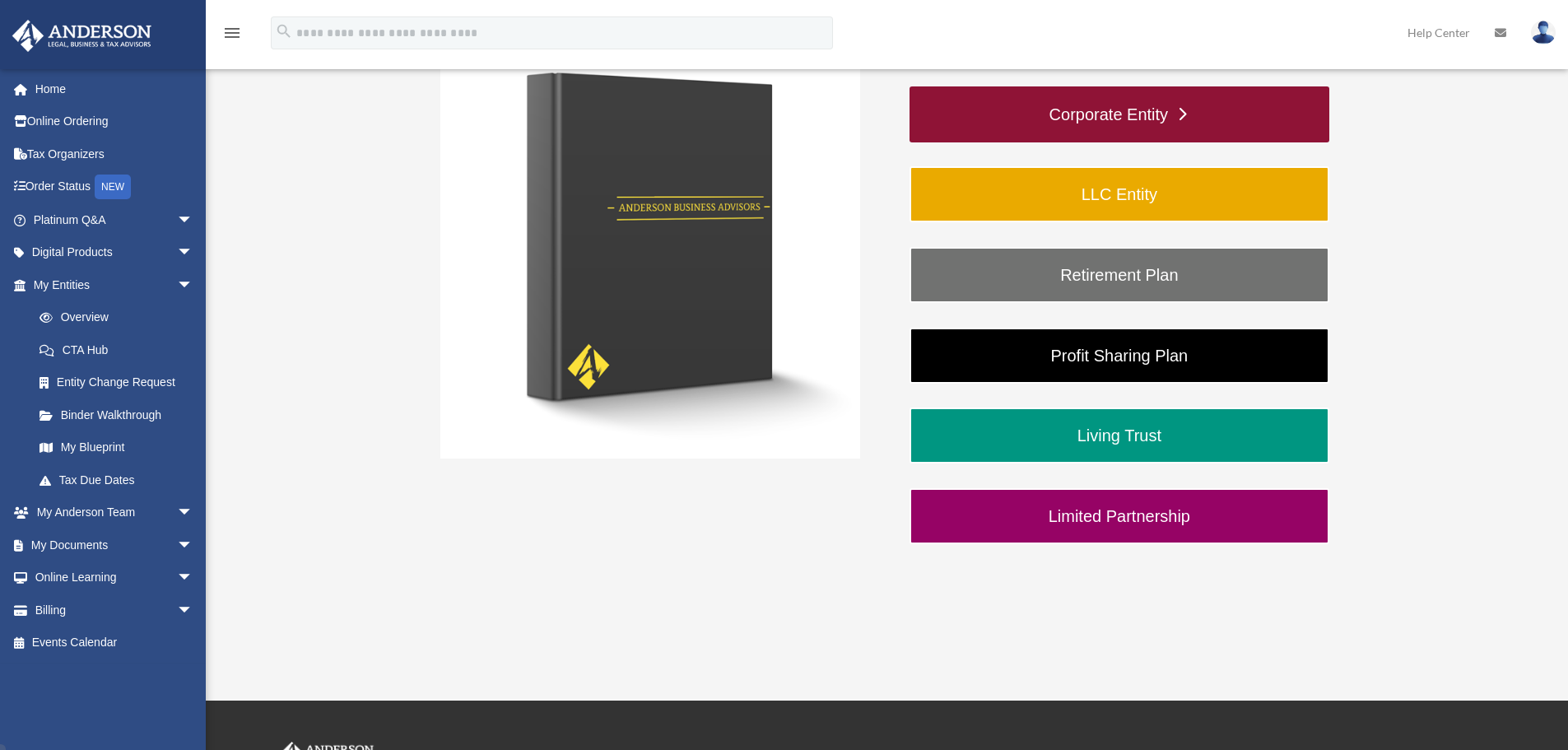
scroll to position [359, 0]
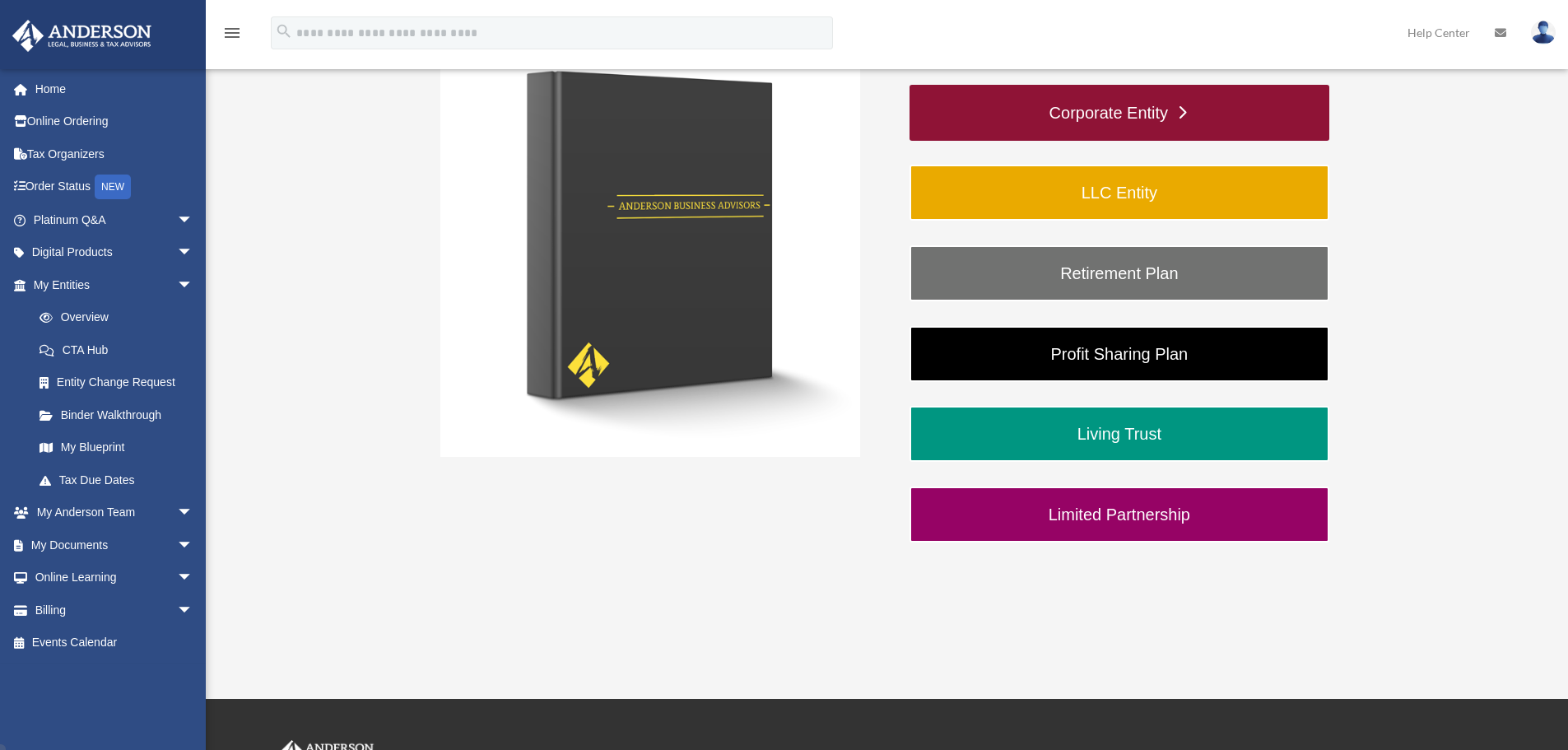
click at [1038, 107] on link "Corporate Entity" at bounding box center [1120, 113] width 420 height 56
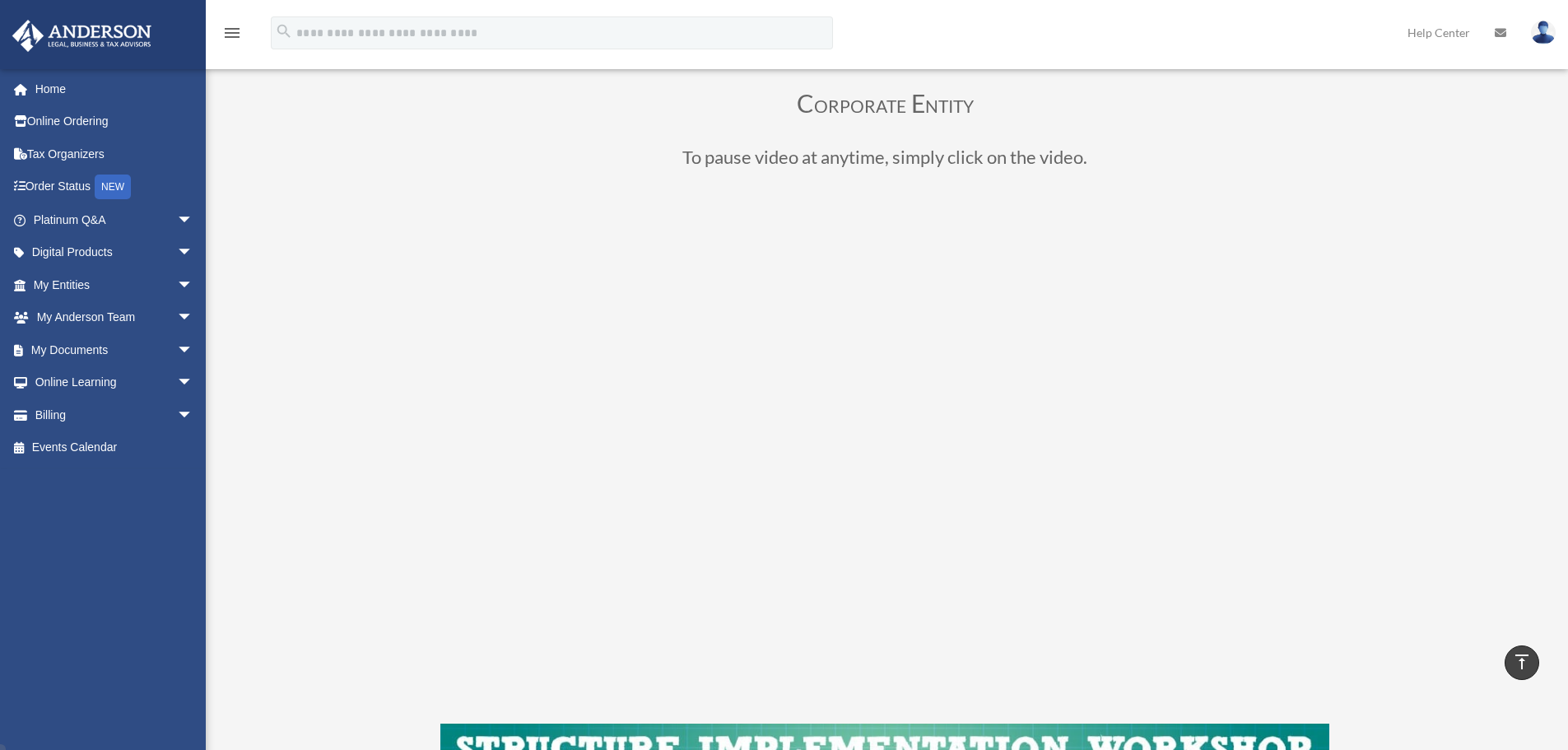
scroll to position [21, 0]
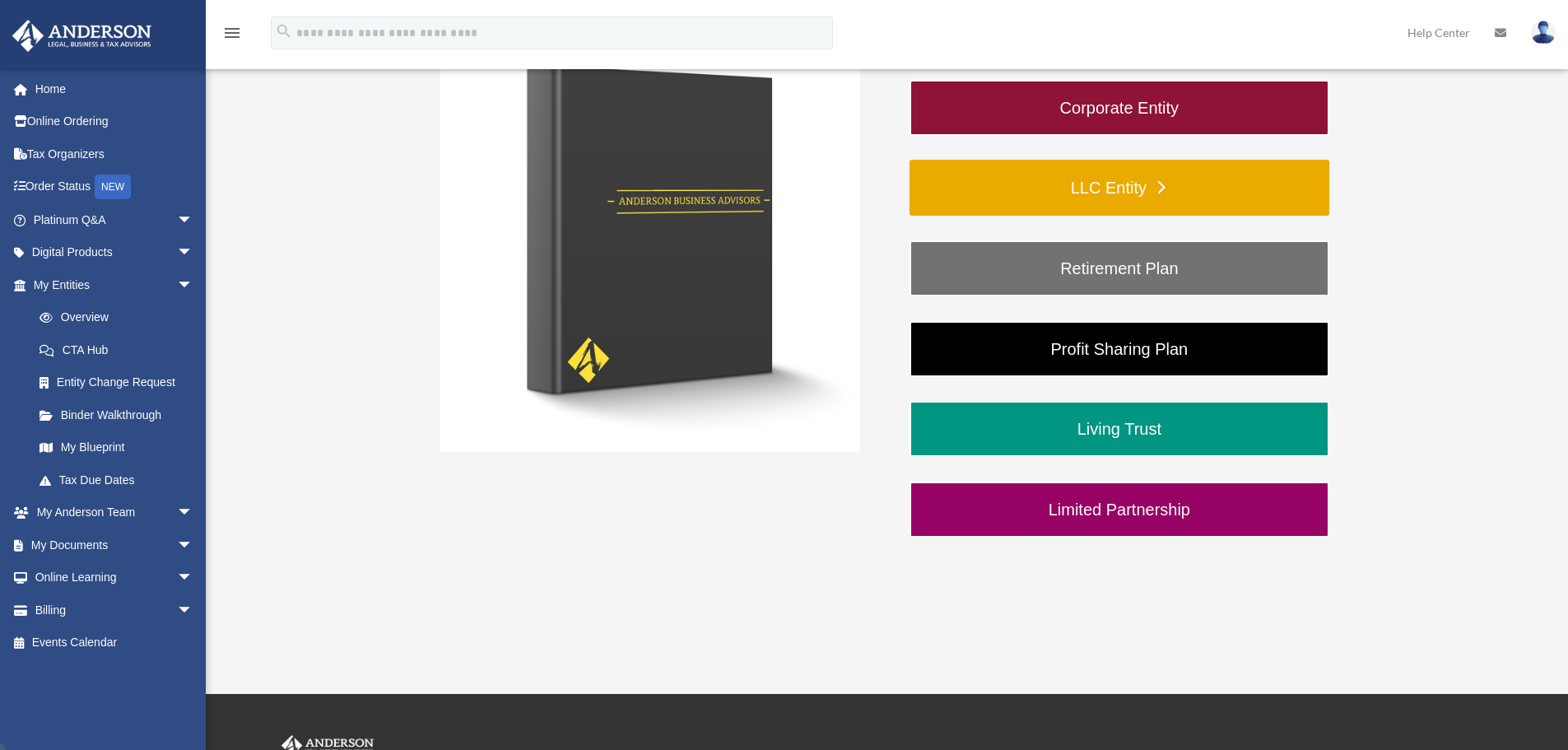
click at [1032, 194] on link "LLC Entity" at bounding box center [1120, 188] width 420 height 56
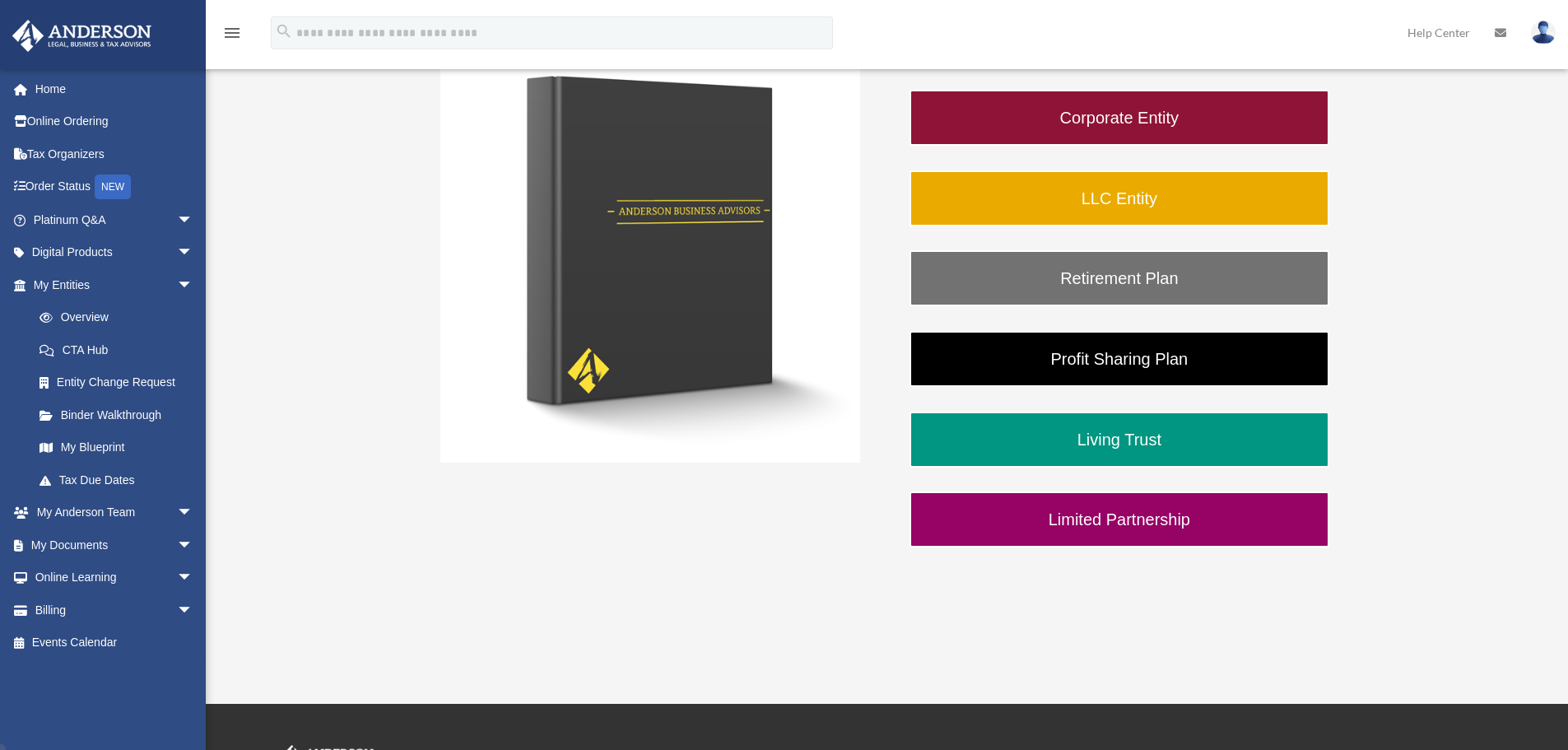
scroll to position [359, 0]
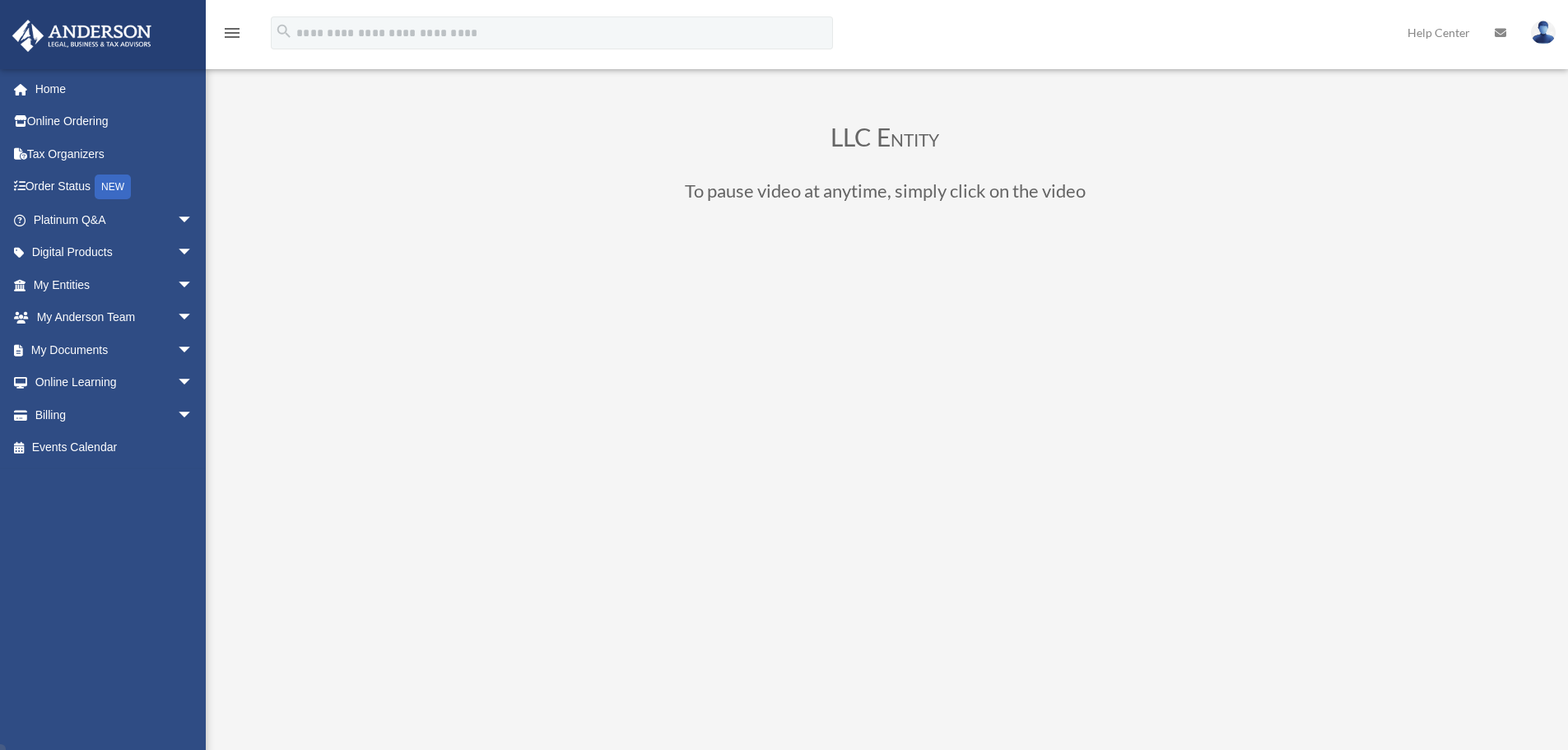
scroll to position [88, 0]
click at [291, 143] on div "LLC Entity To pause video at anytime, simply click on the video" at bounding box center [885, 512] width 1231 height 923
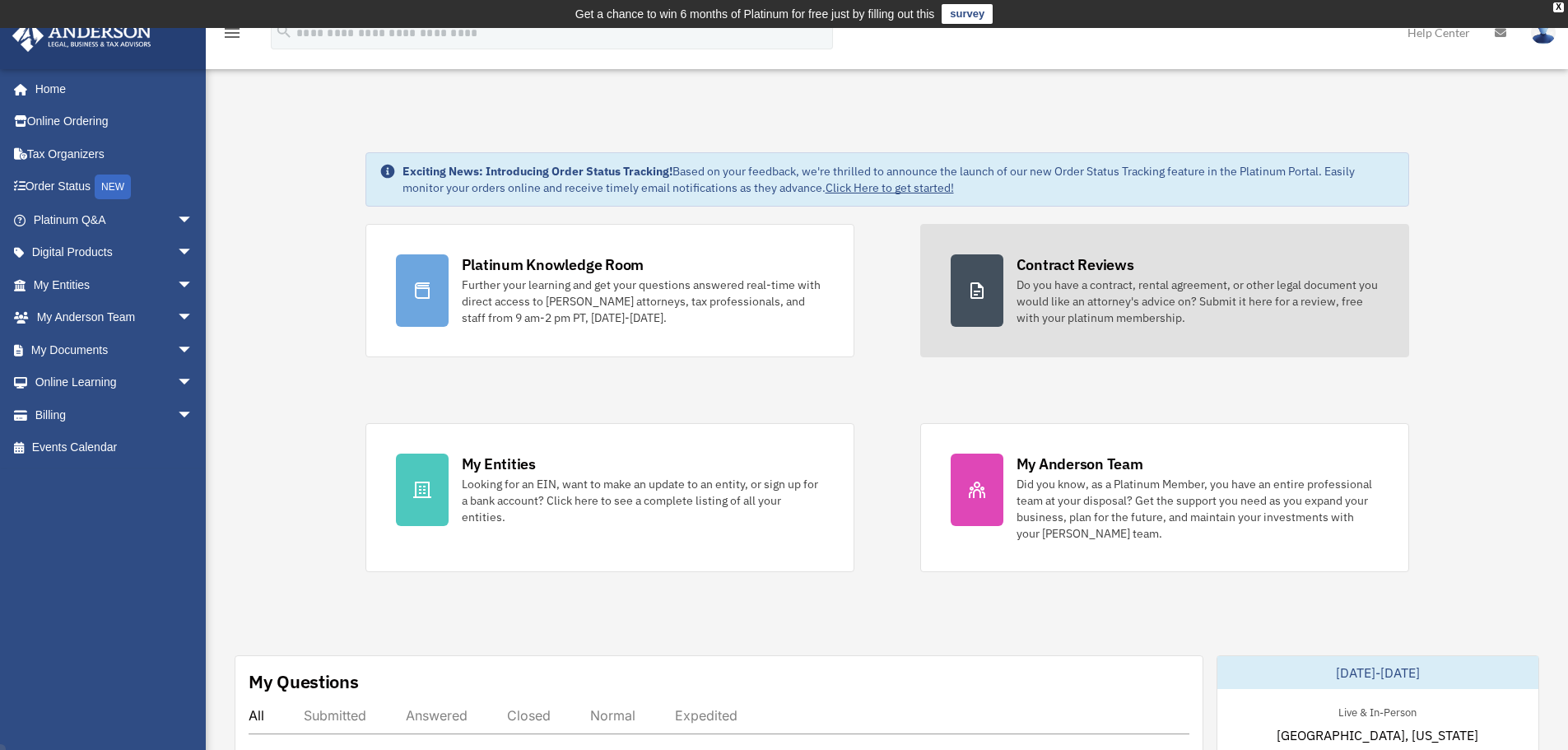
click at [1040, 292] on div "Do you have a contract, rental agreement, or other legal document you would lik…" at bounding box center [1197, 301] width 362 height 49
